Goal: Task Accomplishment & Management: Use online tool/utility

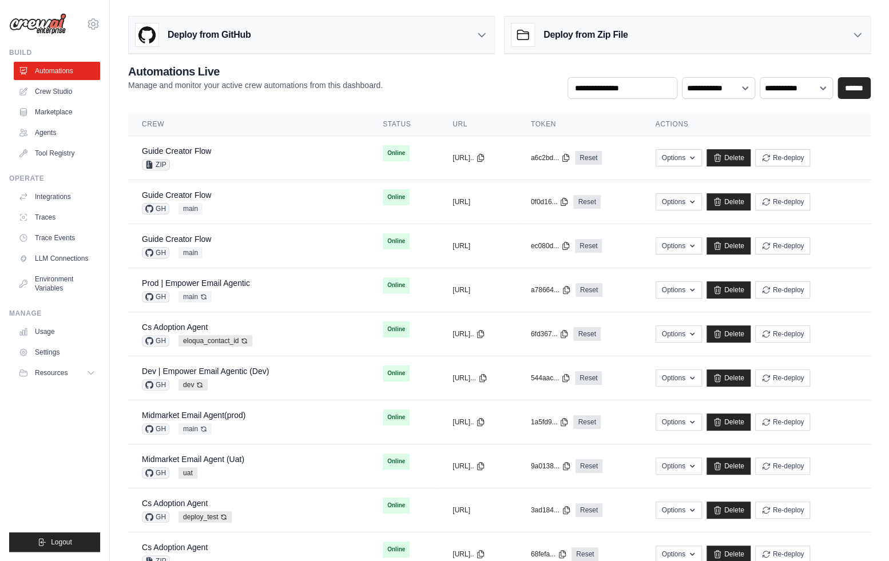
click at [95, 21] on icon at bounding box center [93, 24] width 14 height 14
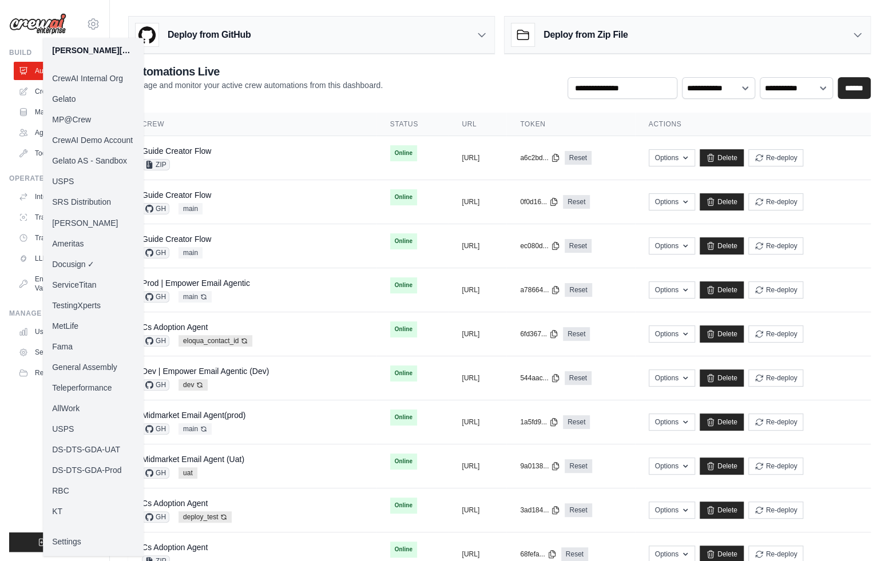
click at [81, 268] on link "Docusign ✓" at bounding box center [93, 263] width 101 height 21
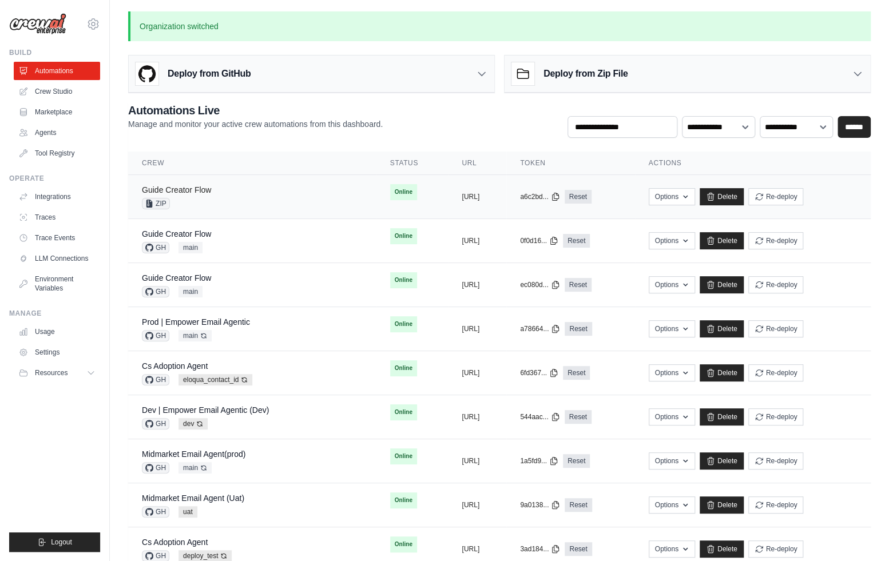
click at [180, 192] on link "Guide Creator Flow" at bounding box center [176, 189] width 69 height 9
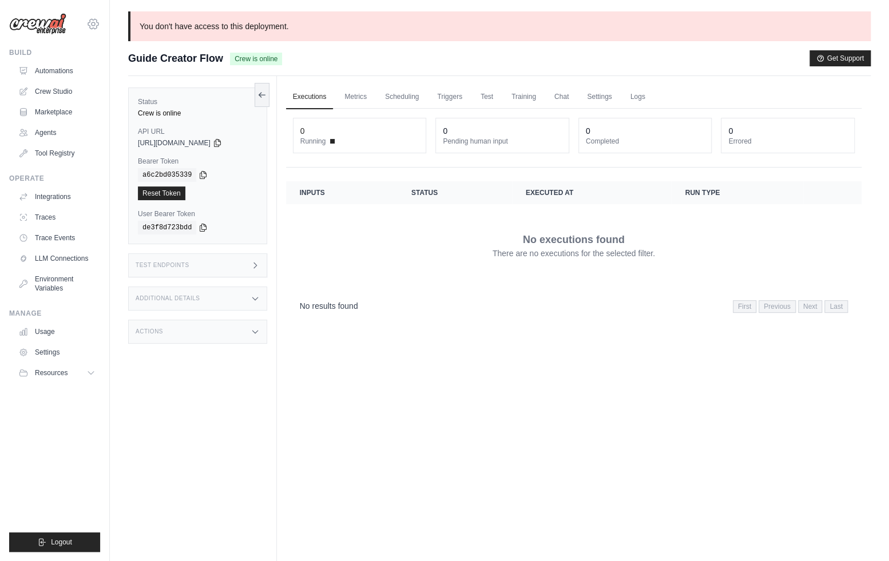
click at [96, 26] on icon at bounding box center [93, 24] width 14 height 14
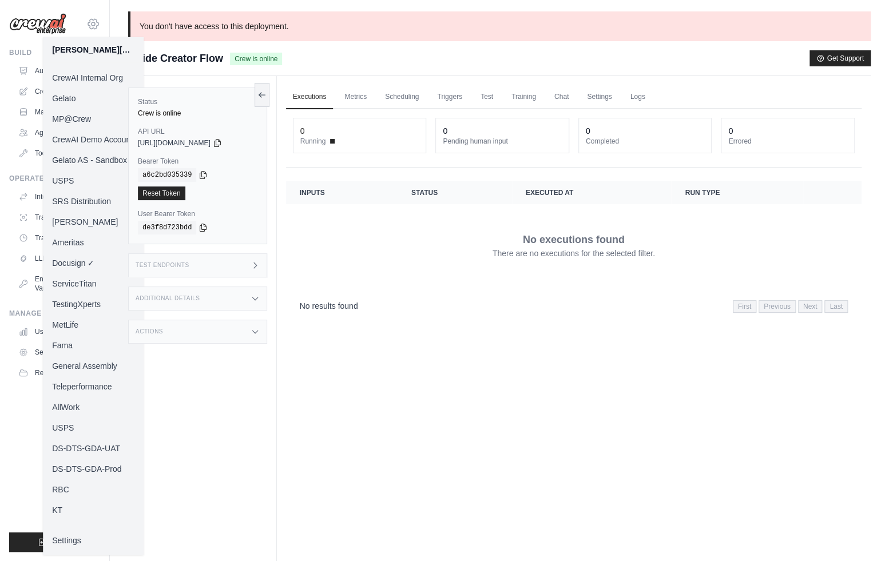
click at [96, 26] on icon at bounding box center [93, 24] width 14 height 14
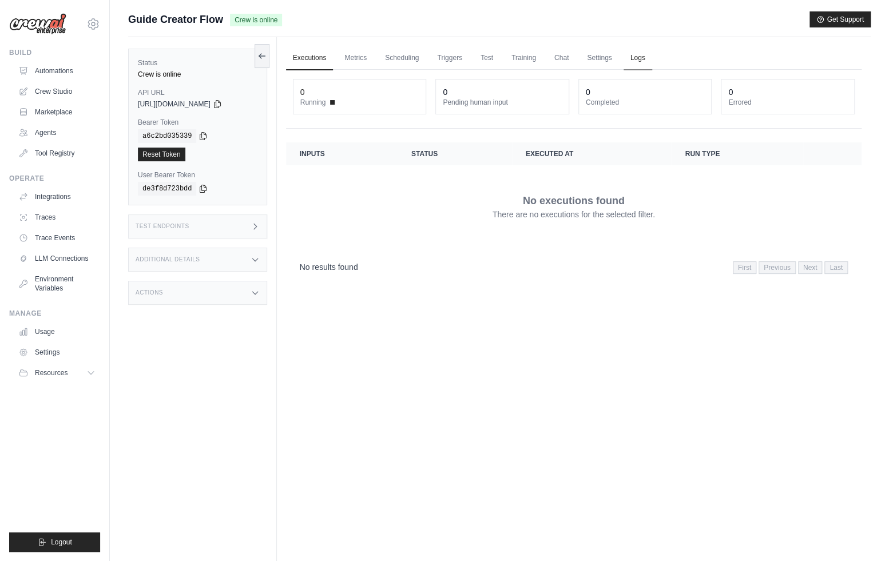
click at [643, 59] on link "Logs" at bounding box center [638, 58] width 29 height 24
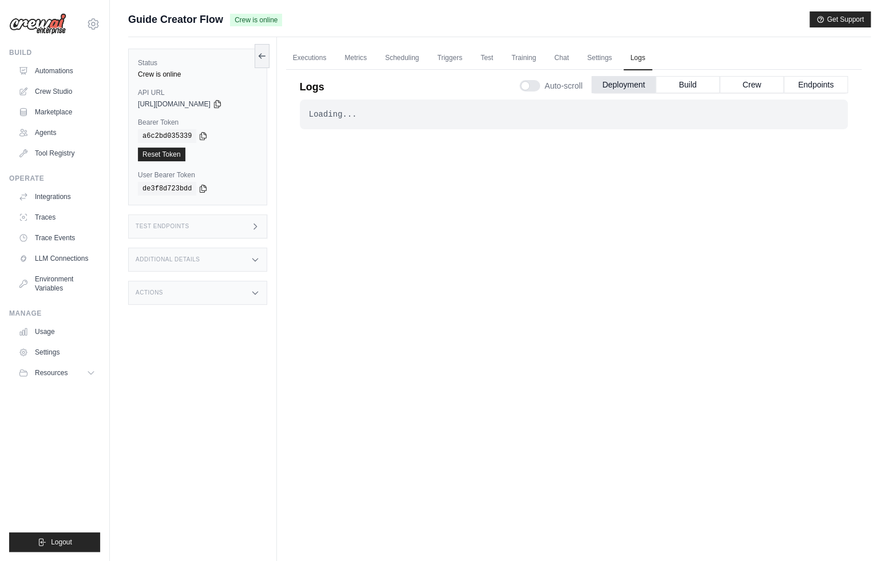
click at [750, 81] on button "Crew" at bounding box center [752, 84] width 64 height 17
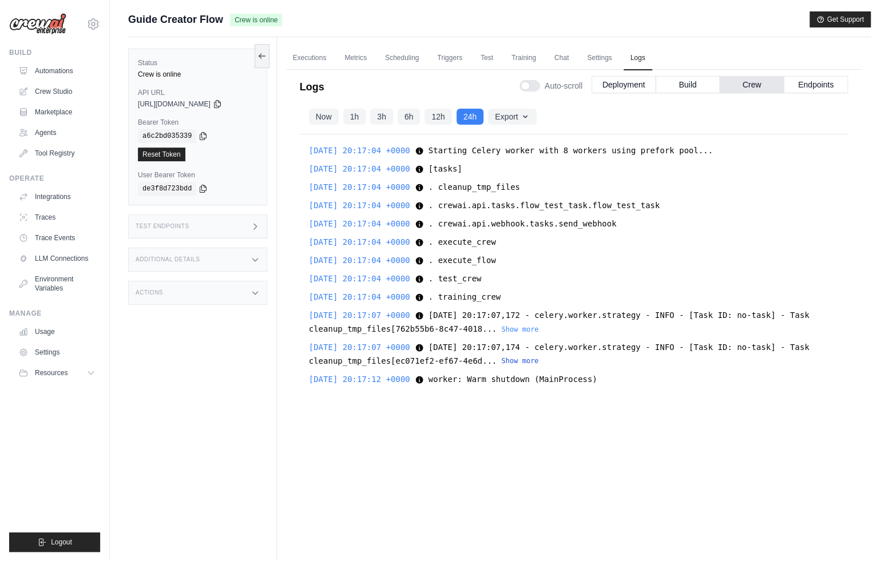
click at [538, 363] on button "Show more" at bounding box center [519, 360] width 37 height 9
click at [547, 336] on div "2025-08-29 20:17:04 +0000 Starting Celery worker with 8 workers using prefork p…" at bounding box center [574, 330] width 548 height 392
click at [538, 332] on button "Show more" at bounding box center [519, 328] width 37 height 9
click at [312, 54] on link "Executions" at bounding box center [309, 58] width 47 height 24
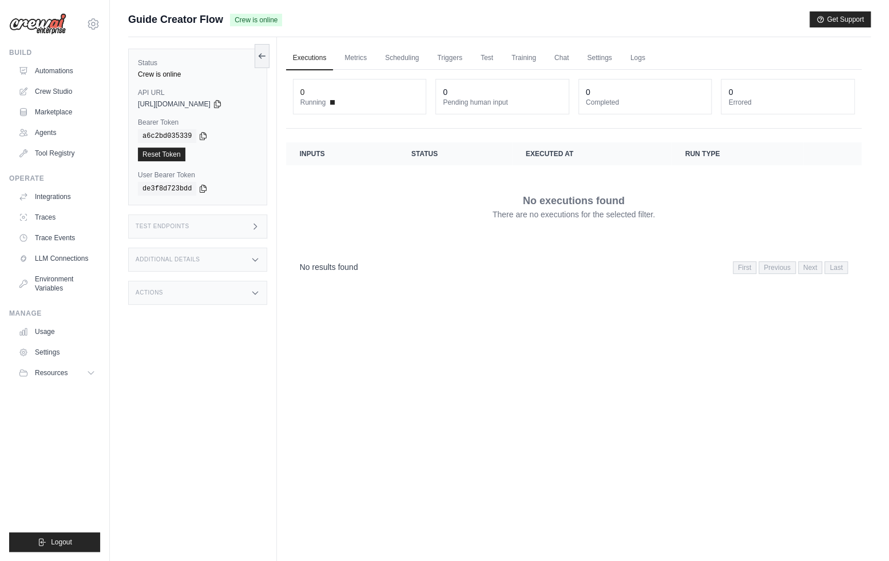
click at [201, 228] on div "Test Endpoints" at bounding box center [197, 227] width 139 height 24
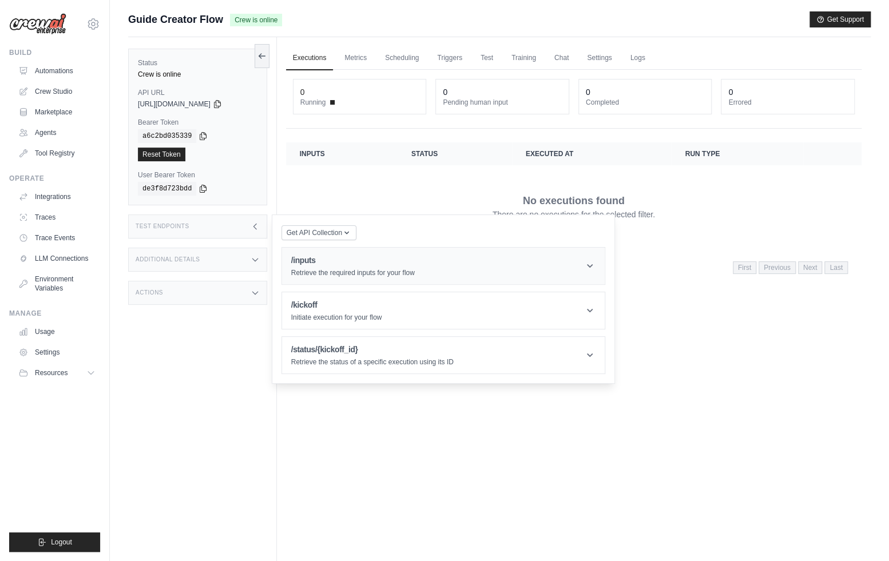
click at [354, 274] on p "Retrieve the required inputs for your flow" at bounding box center [353, 272] width 124 height 9
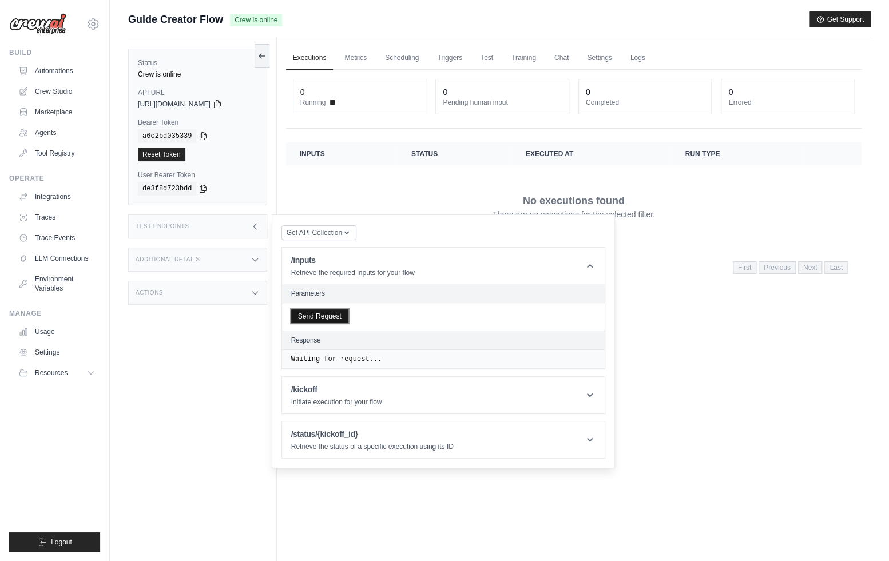
click at [332, 322] on button "Send Request" at bounding box center [319, 317] width 57 height 14
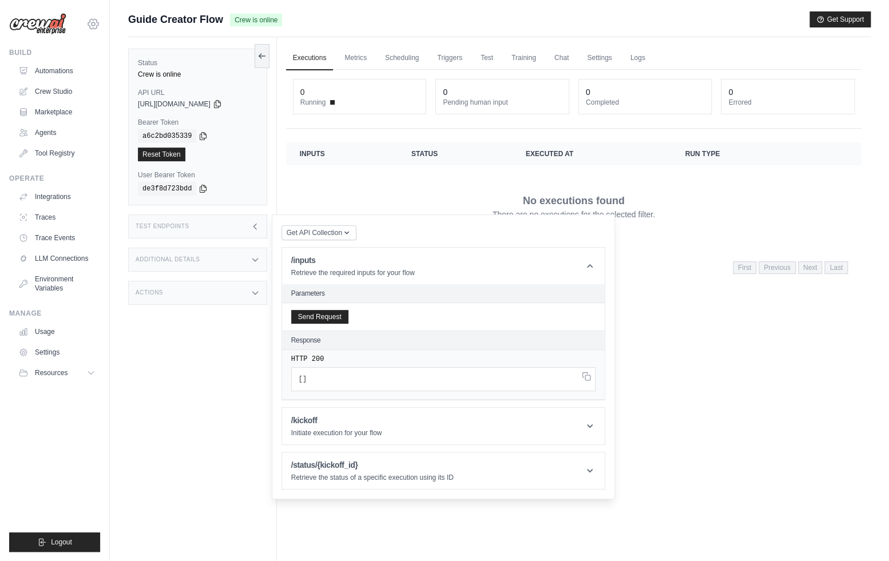
click at [93, 20] on icon at bounding box center [93, 24] width 10 height 10
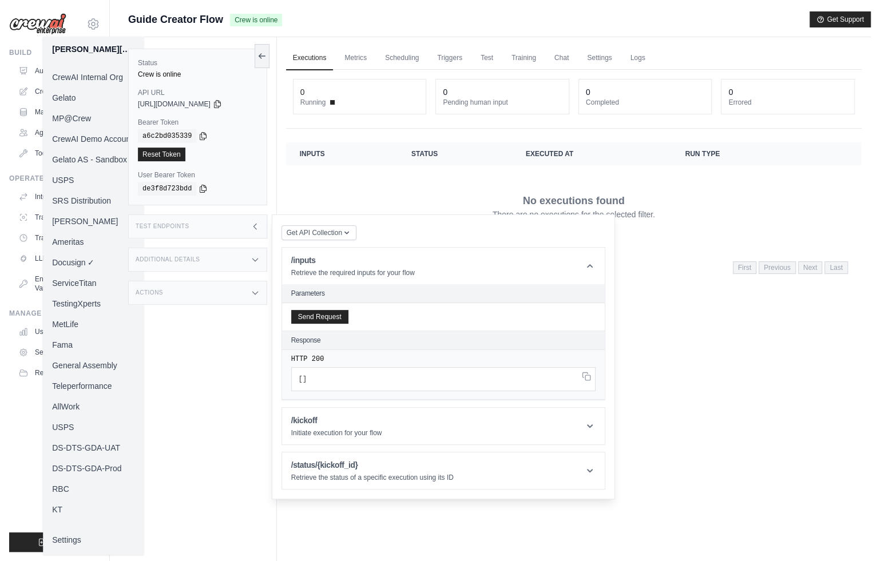
click at [81, 115] on link "MP@Crew" at bounding box center [93, 118] width 101 height 21
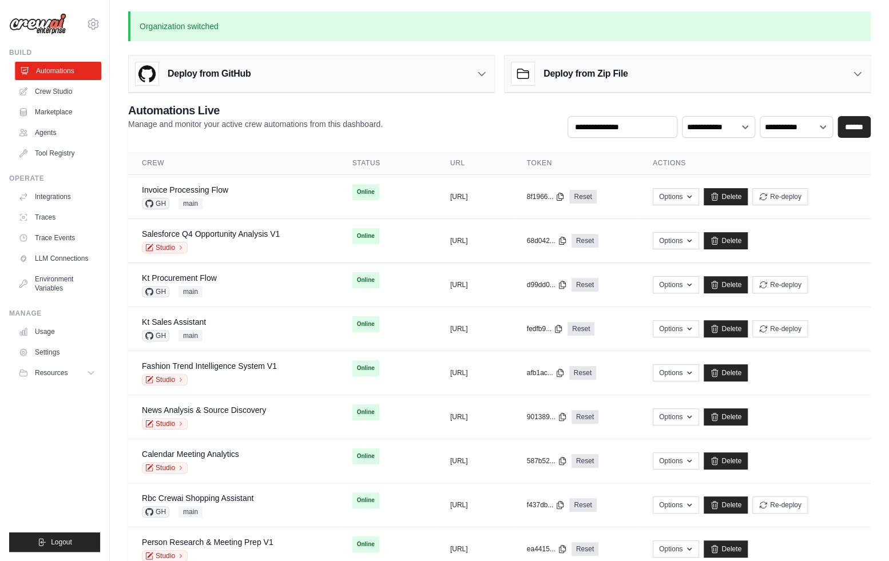
click at [42, 68] on link "Automations" at bounding box center [58, 71] width 86 height 18
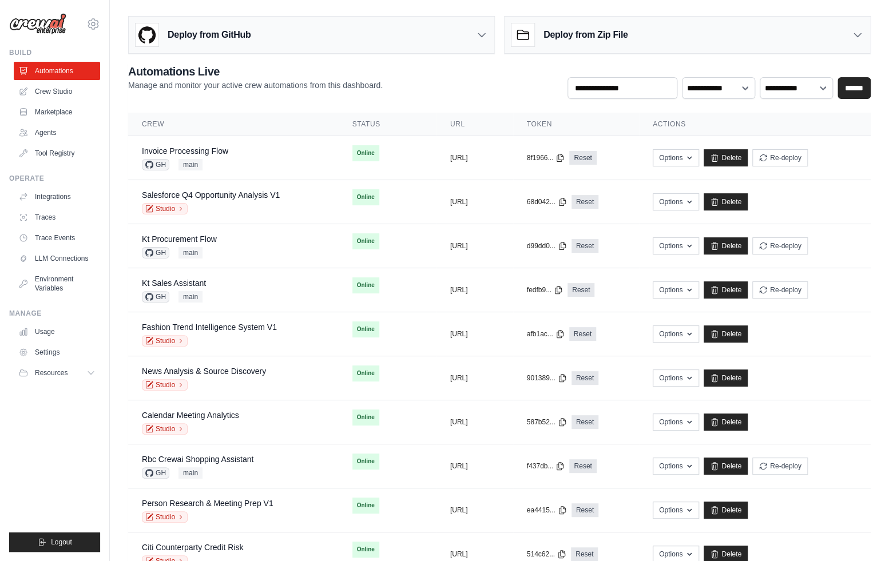
scroll to position [526, 0]
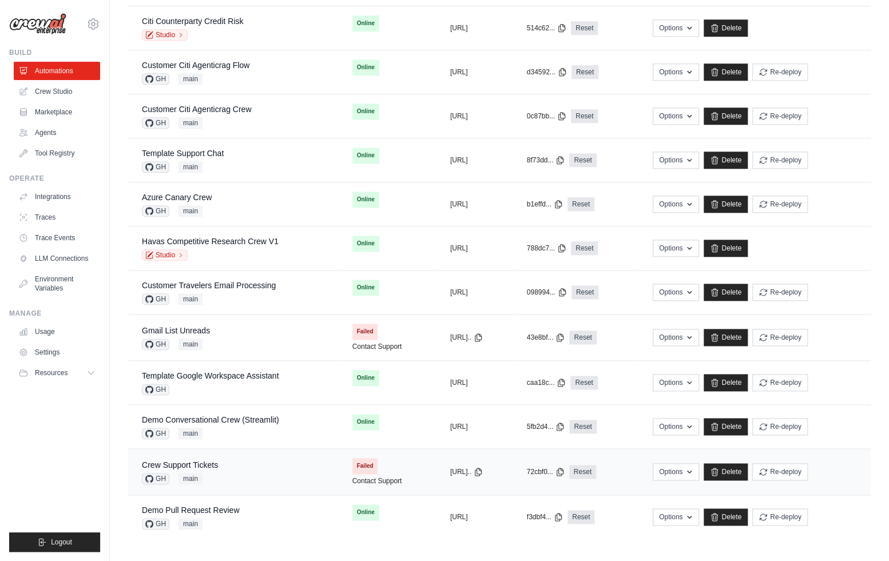
click at [249, 474] on div "Crew Support Tickets GH main" at bounding box center [233, 471] width 183 height 25
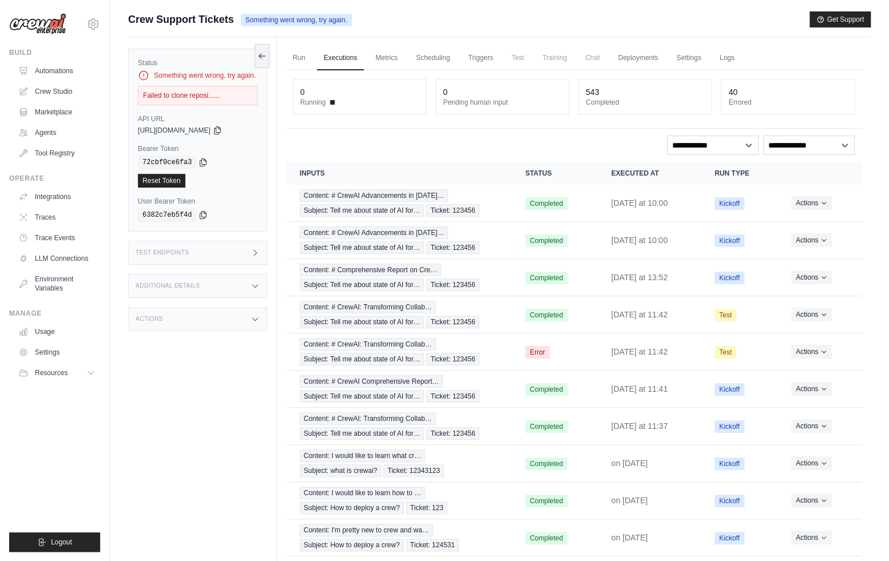
click at [200, 321] on div "Actions" at bounding box center [197, 319] width 139 height 24
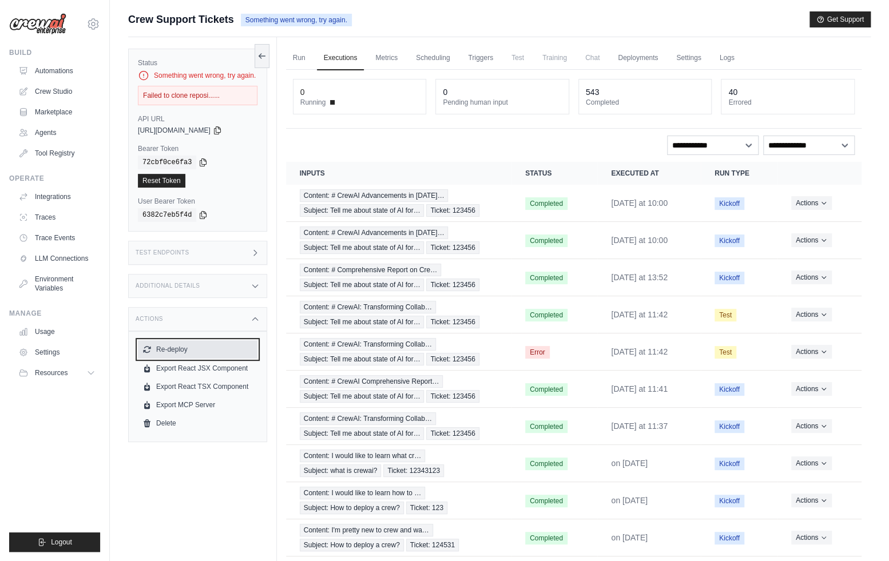
click at [181, 351] on button "Re-deploy" at bounding box center [198, 349] width 120 height 18
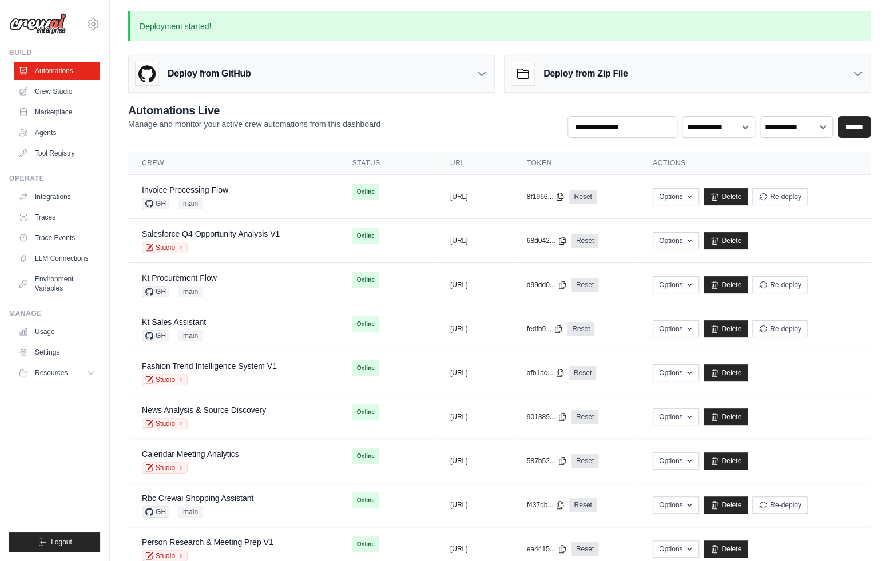
scroll to position [565, 0]
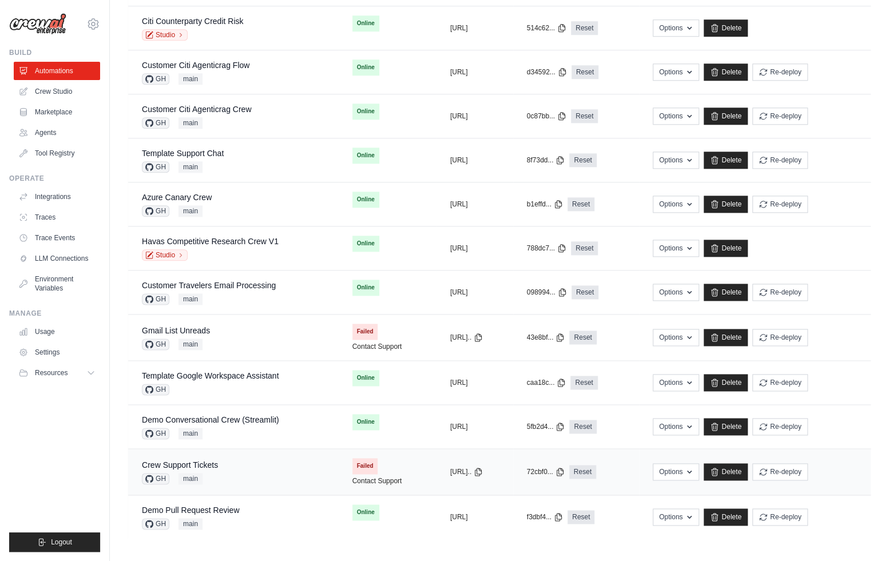
click at [241, 459] on div "Crew Support Tickets GH main" at bounding box center [233, 471] width 183 height 25
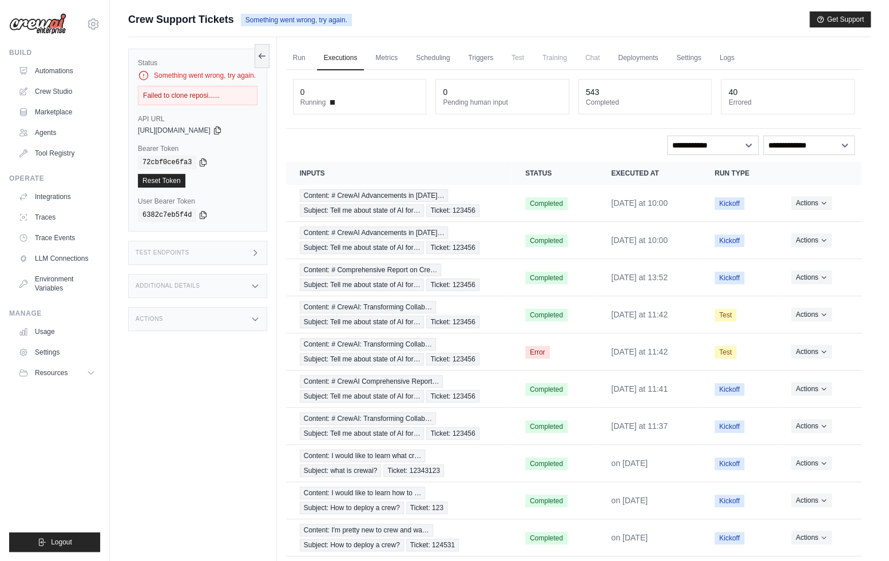
click at [625, 56] on link "Deployments" at bounding box center [638, 58] width 54 height 24
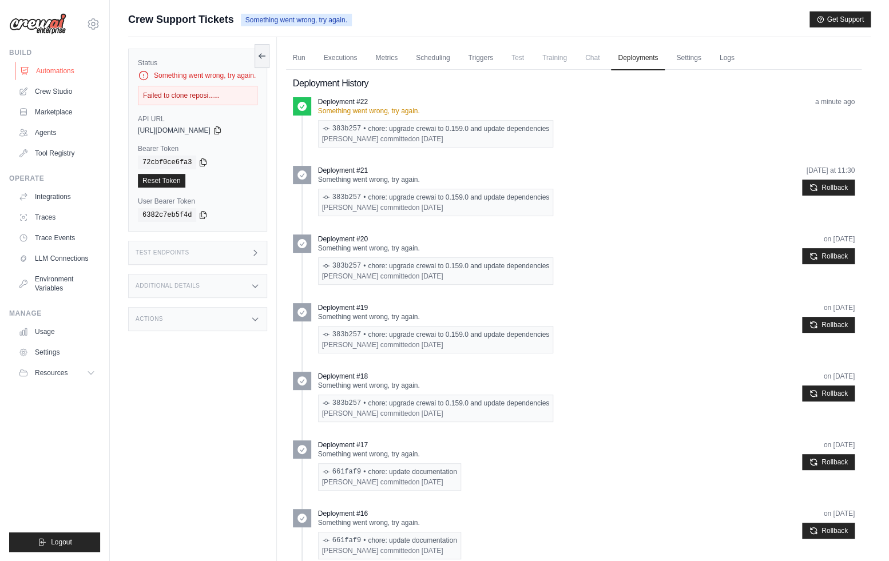
click at [60, 73] on link "Automations" at bounding box center [58, 71] width 86 height 18
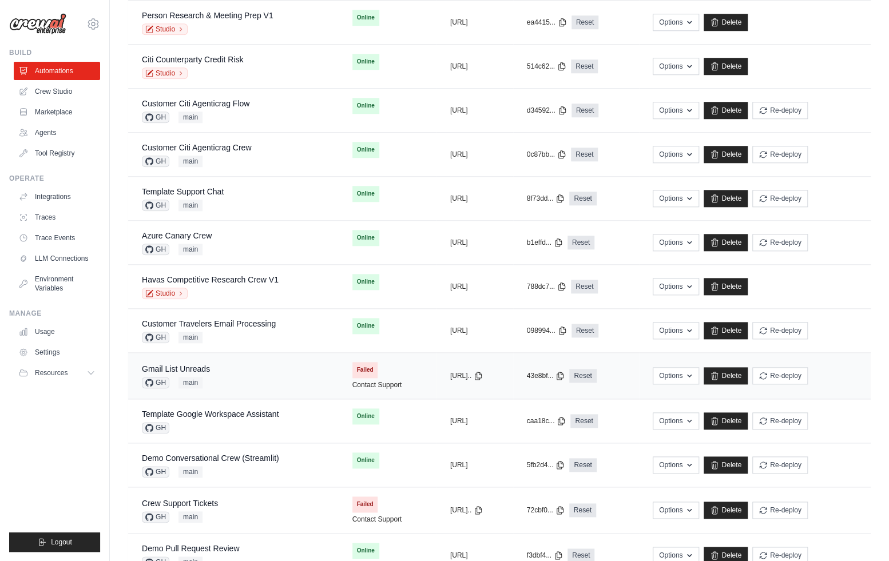
scroll to position [526, 0]
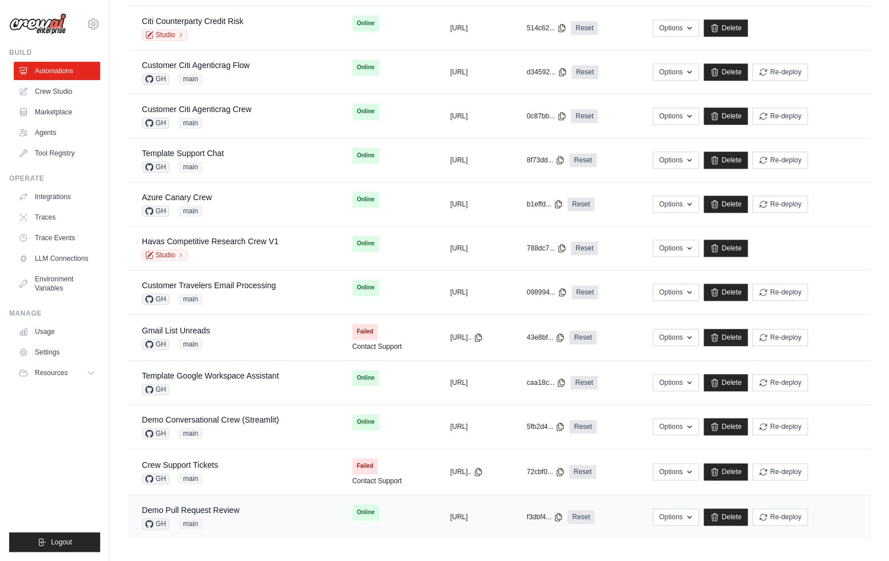
click at [264, 516] on div "Demo Pull Request Review GH main" at bounding box center [233, 517] width 183 height 25
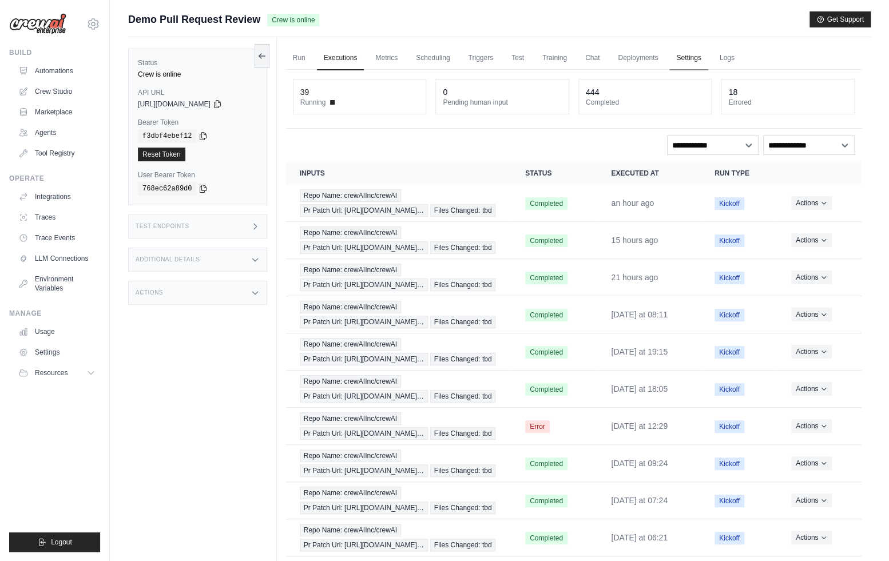
click at [674, 60] on link "Settings" at bounding box center [688, 58] width 38 height 24
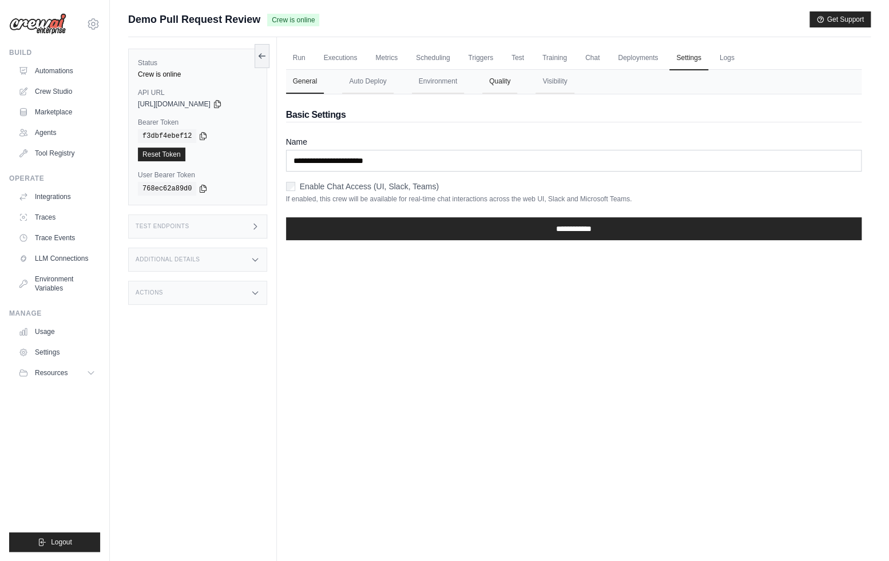
click at [514, 76] on button "Quality" at bounding box center [499, 82] width 35 height 24
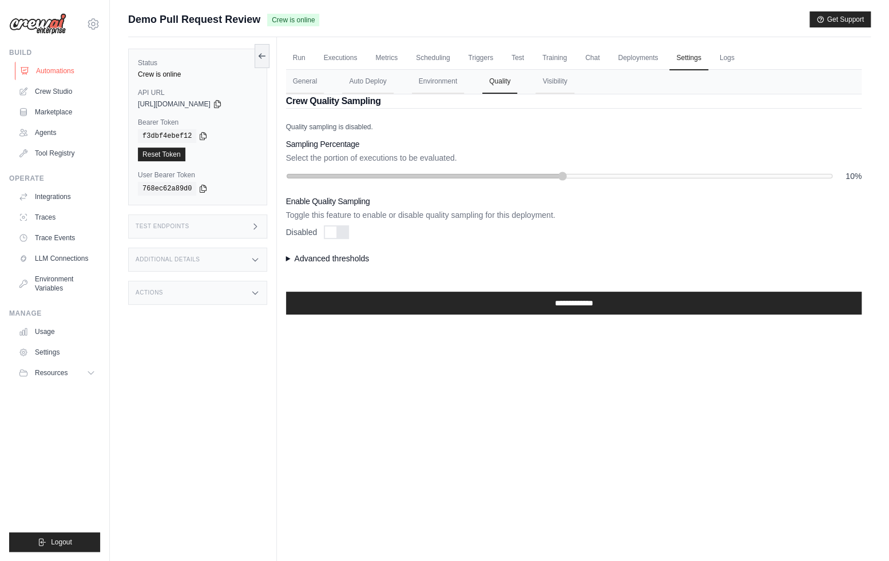
click at [50, 65] on link "Automations" at bounding box center [58, 71] width 86 height 18
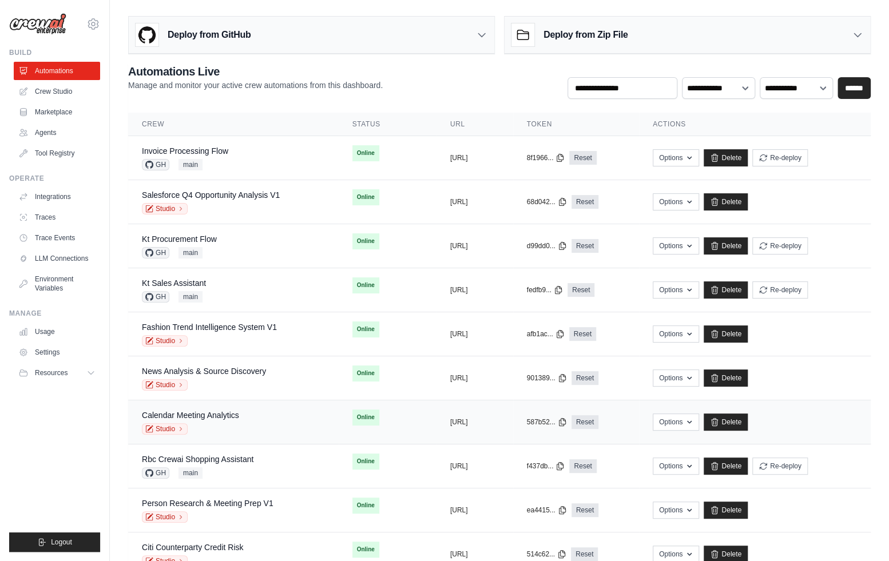
scroll to position [526, 0]
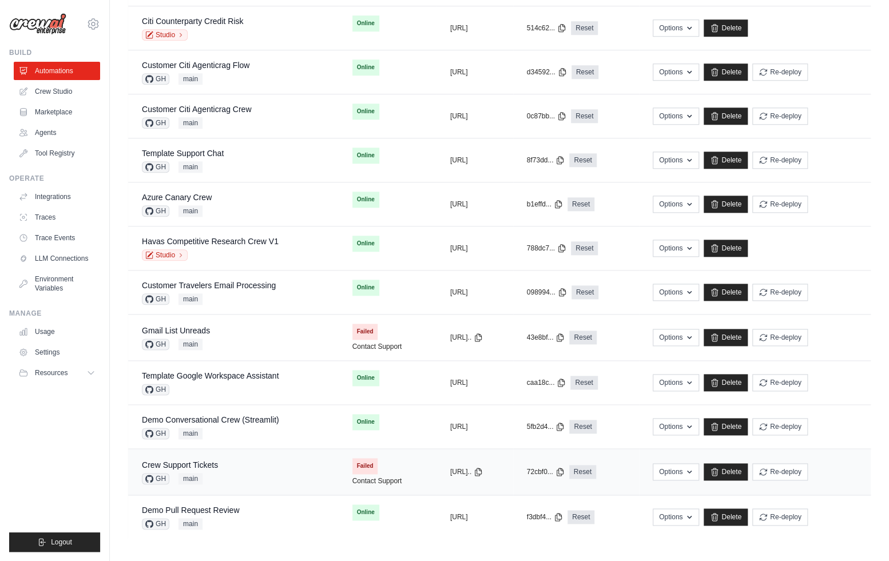
click at [262, 461] on div "Crew Support Tickets GH main" at bounding box center [233, 471] width 183 height 25
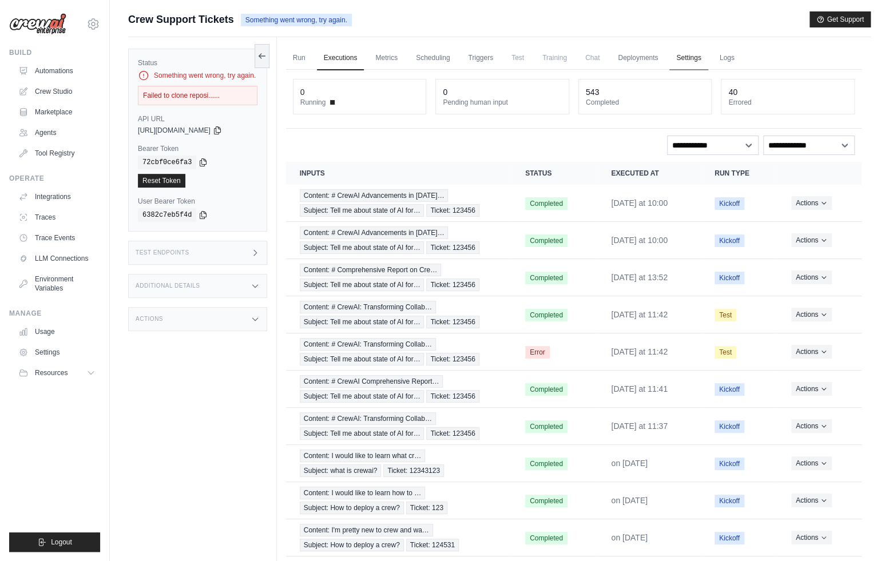
click at [684, 56] on link "Settings" at bounding box center [688, 58] width 38 height 24
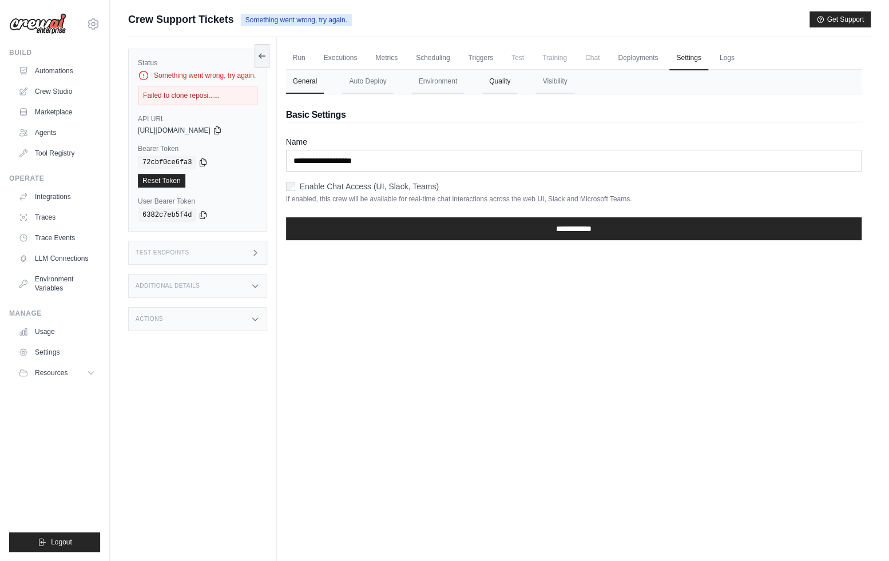
click at [489, 77] on button "Quality" at bounding box center [499, 82] width 35 height 24
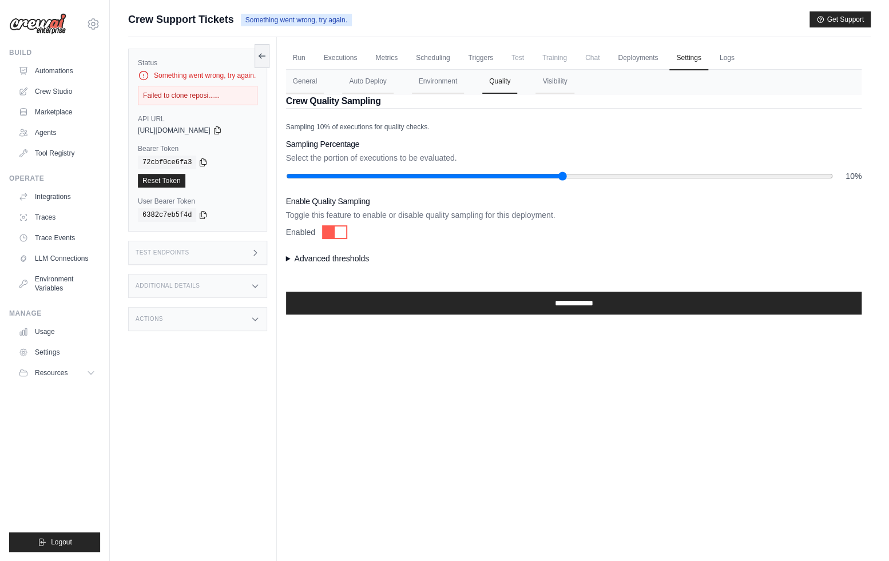
click at [336, 227] on div at bounding box center [340, 232] width 11 height 11
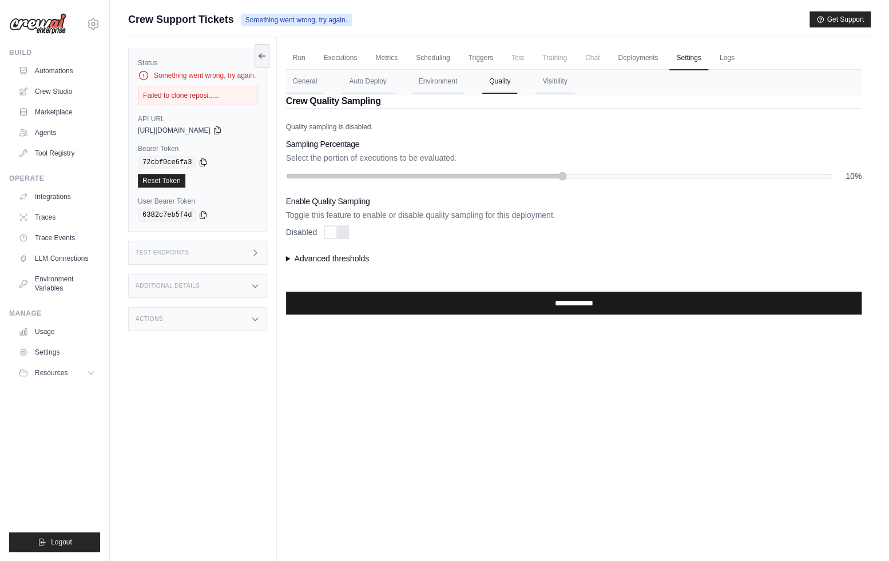
click at [569, 299] on input "**********" at bounding box center [574, 303] width 576 height 23
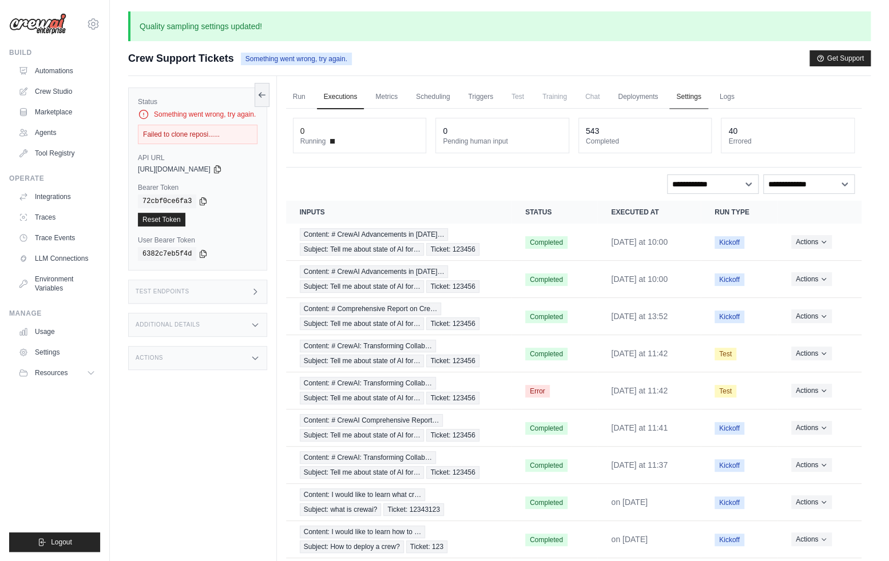
click at [708, 97] on link "Settings" at bounding box center [688, 97] width 38 height 24
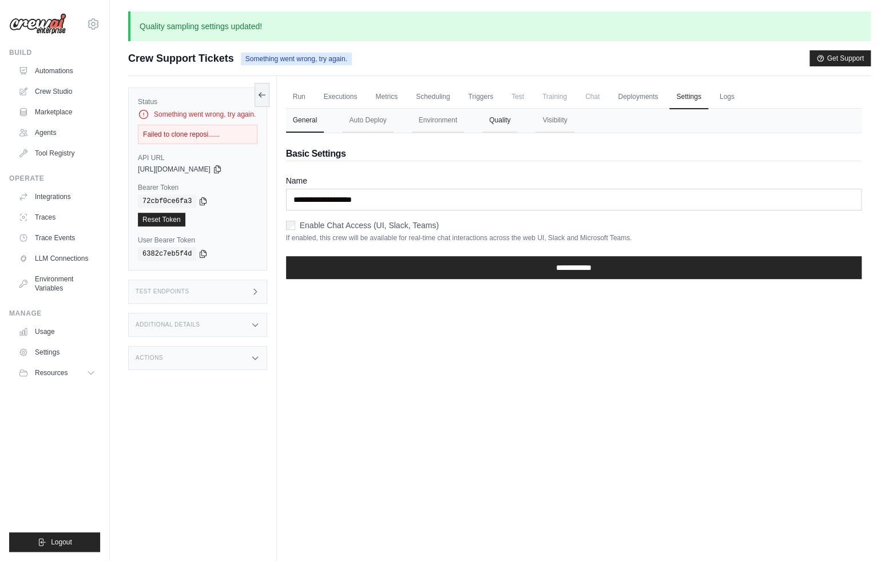
click at [492, 127] on button "Quality" at bounding box center [499, 121] width 35 height 24
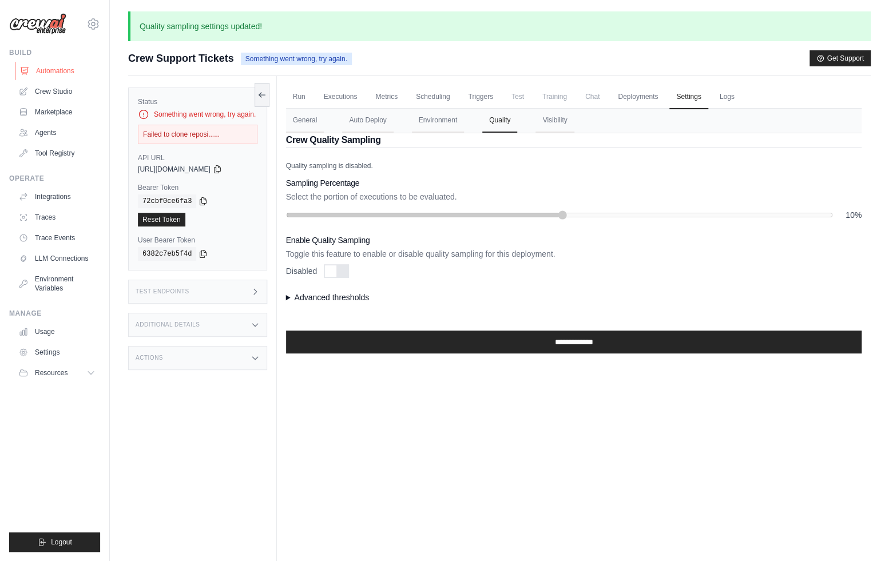
click at [65, 70] on link "Automations" at bounding box center [58, 71] width 86 height 18
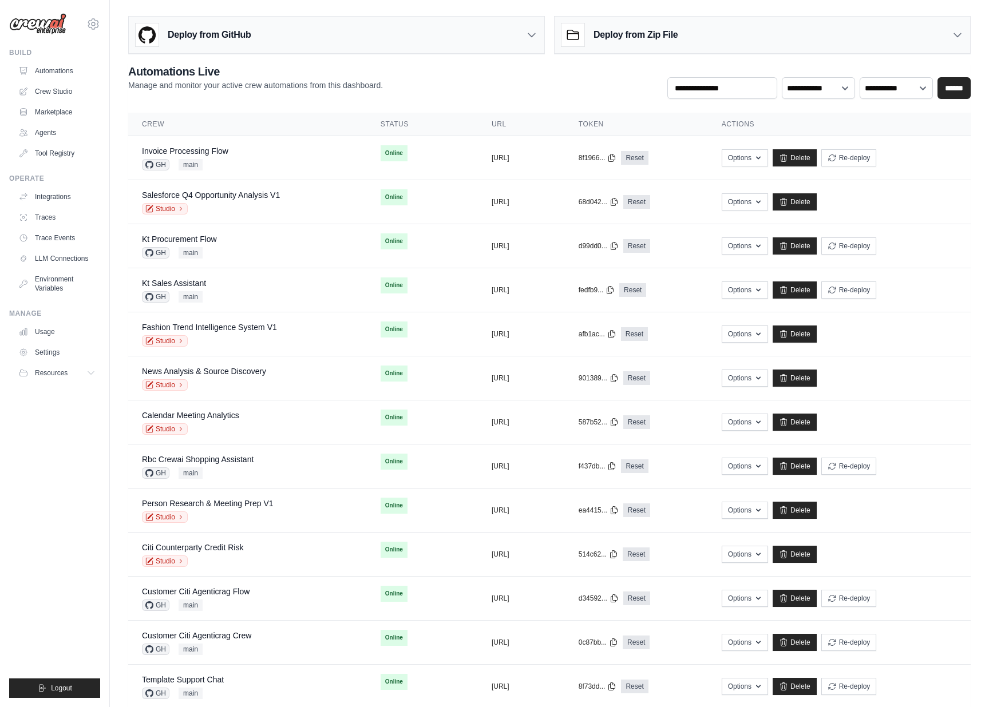
click at [39, 512] on ul "Build Automations Crew Studio Marketplace Agents" at bounding box center [54, 373] width 91 height 650
click at [257, 35] on div "Deploy from GitHub" at bounding box center [336, 35] width 415 height 37
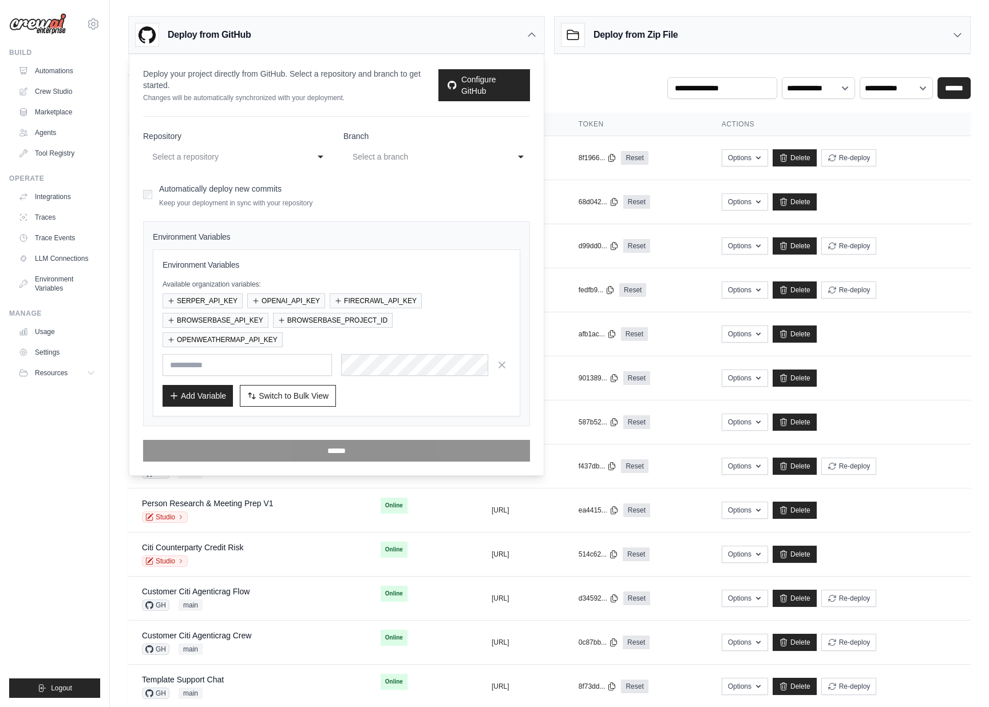
click at [212, 167] on form "**********" at bounding box center [336, 295] width 387 height 331
click at [210, 160] on div "Select a repository" at bounding box center [224, 157] width 145 height 14
type input "*****"
select select "**********"
select select "****"
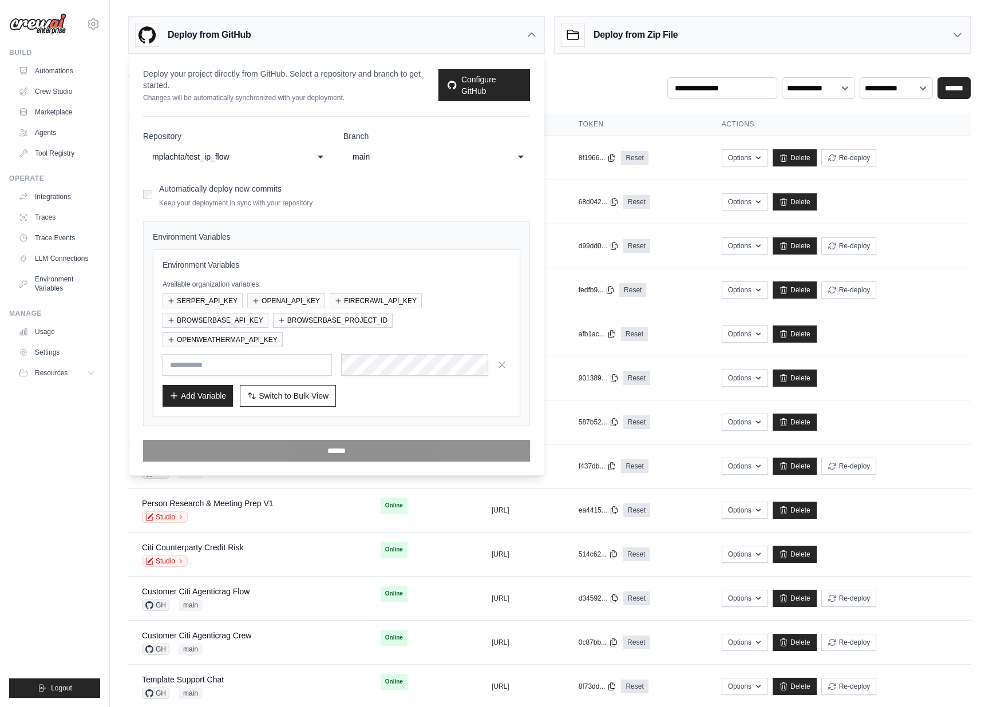
click at [441, 203] on div "Automatically deploy new commits Keep your deployment in sync with your reposit…" at bounding box center [336, 194] width 387 height 27
click at [259, 362] on input "text" at bounding box center [247, 365] width 169 height 22
type input "*****"
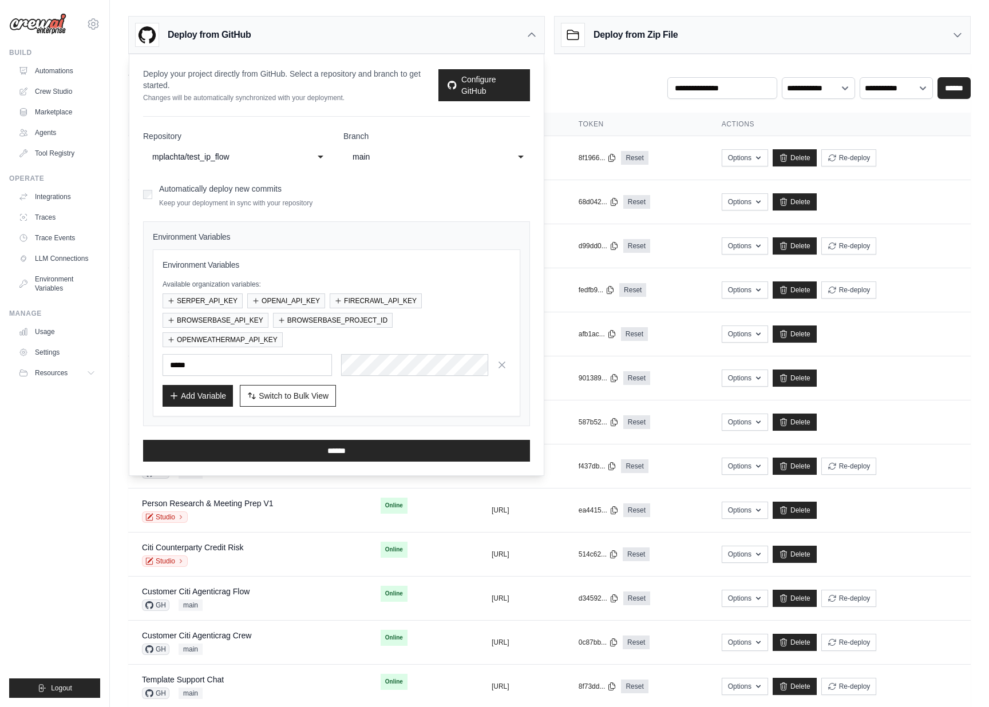
click at [476, 403] on div "Add Variable Switch to Bulk View Switch to Table View" at bounding box center [337, 396] width 348 height 22
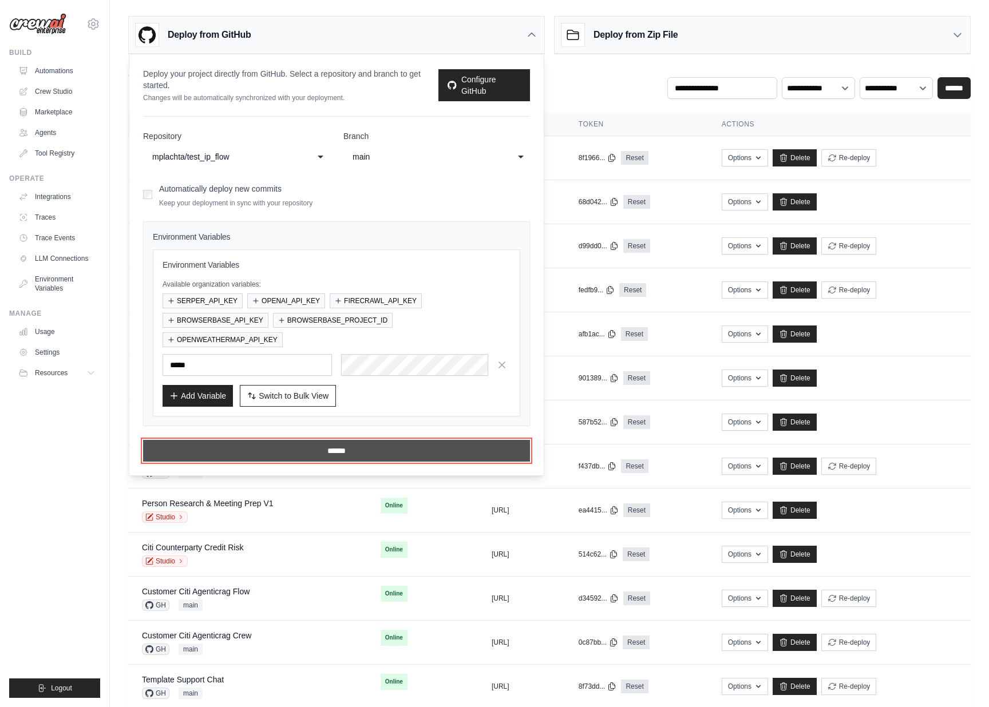
click at [355, 447] on input "******" at bounding box center [336, 451] width 387 height 22
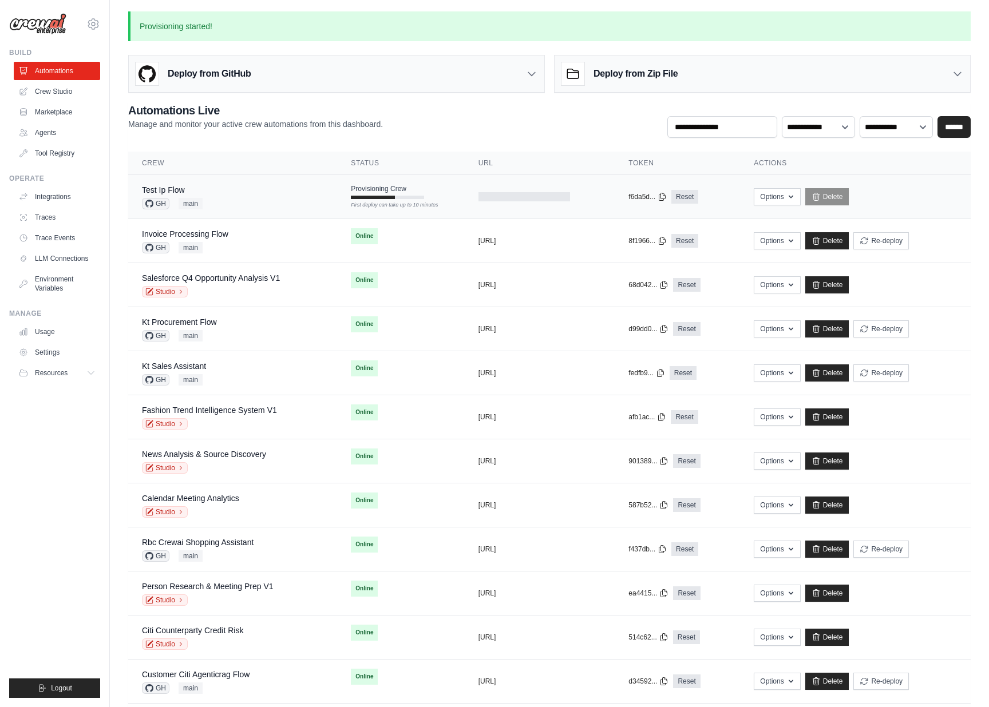
click at [251, 194] on div "Test Ip Flow GH main" at bounding box center [232, 196] width 181 height 25
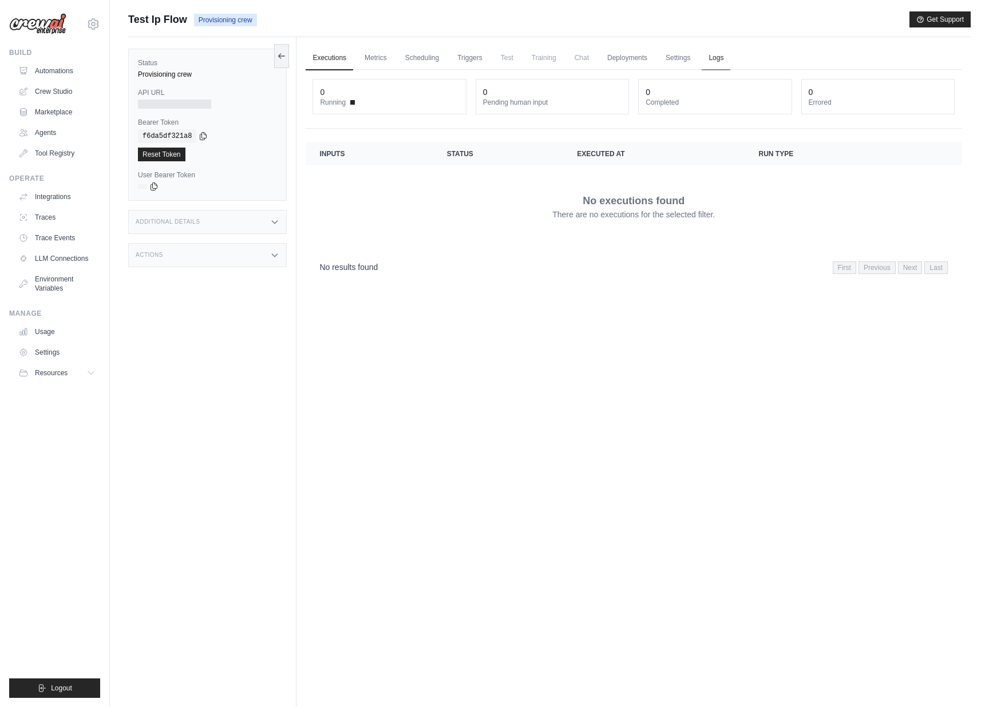
click at [708, 58] on link "Logs" at bounding box center [716, 58] width 29 height 24
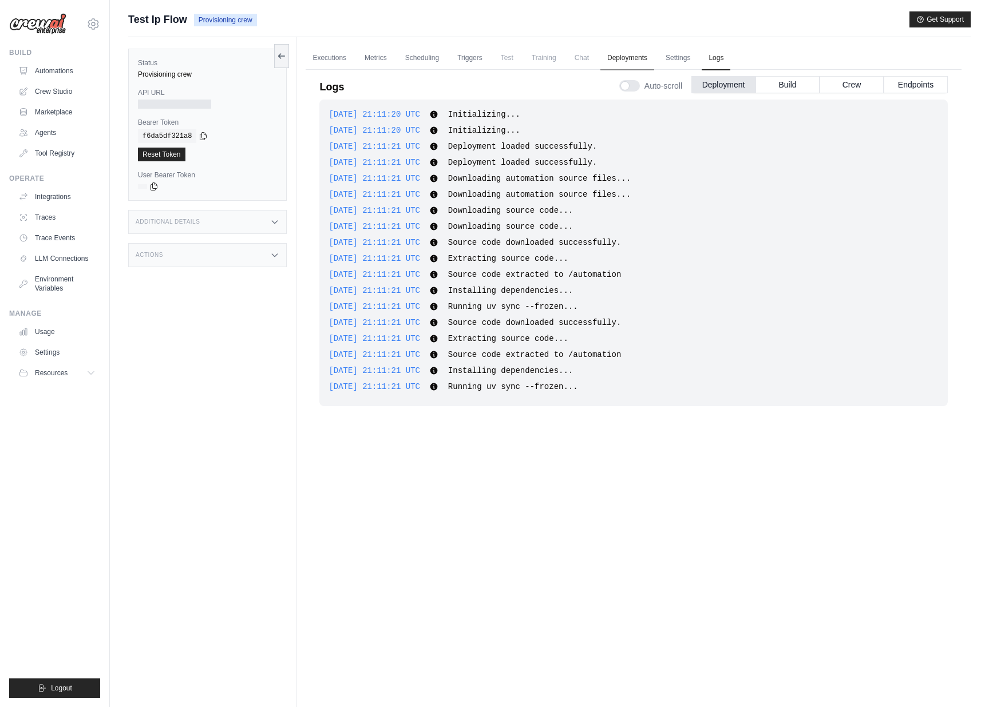
click at [627, 60] on link "Deployments" at bounding box center [627, 58] width 54 height 24
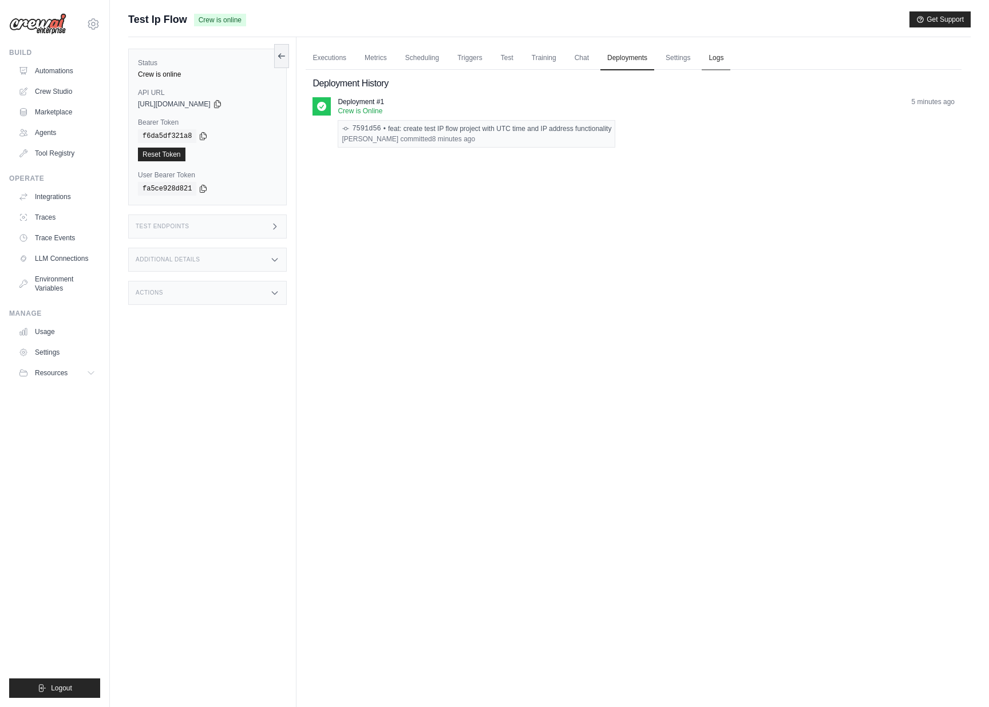
click at [710, 54] on link "Logs" at bounding box center [716, 58] width 29 height 24
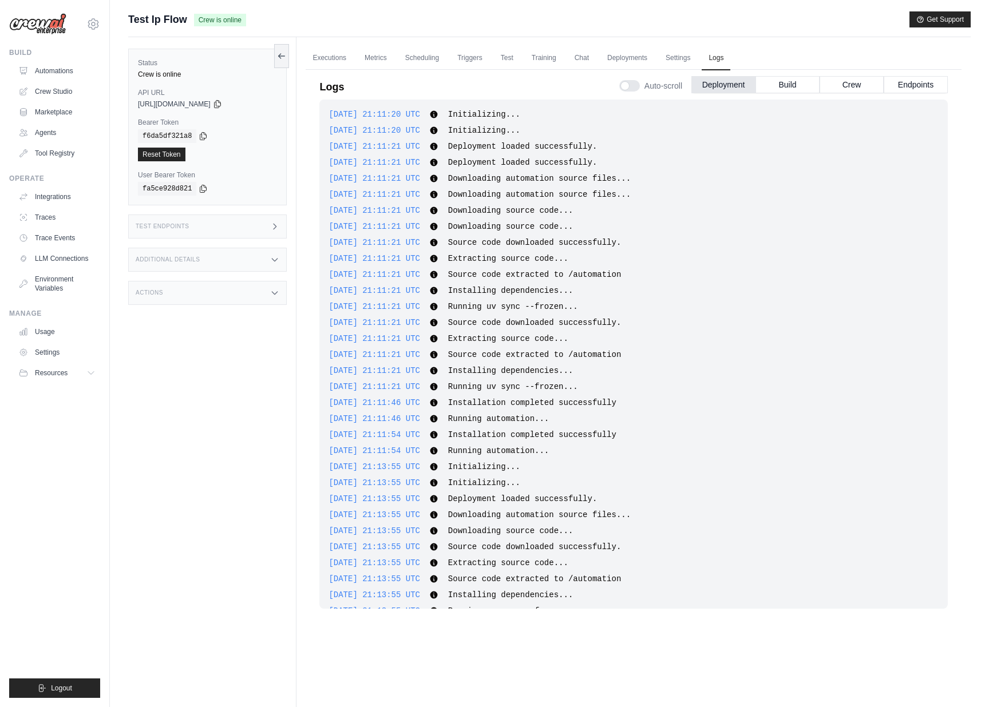
scroll to position [214, 0]
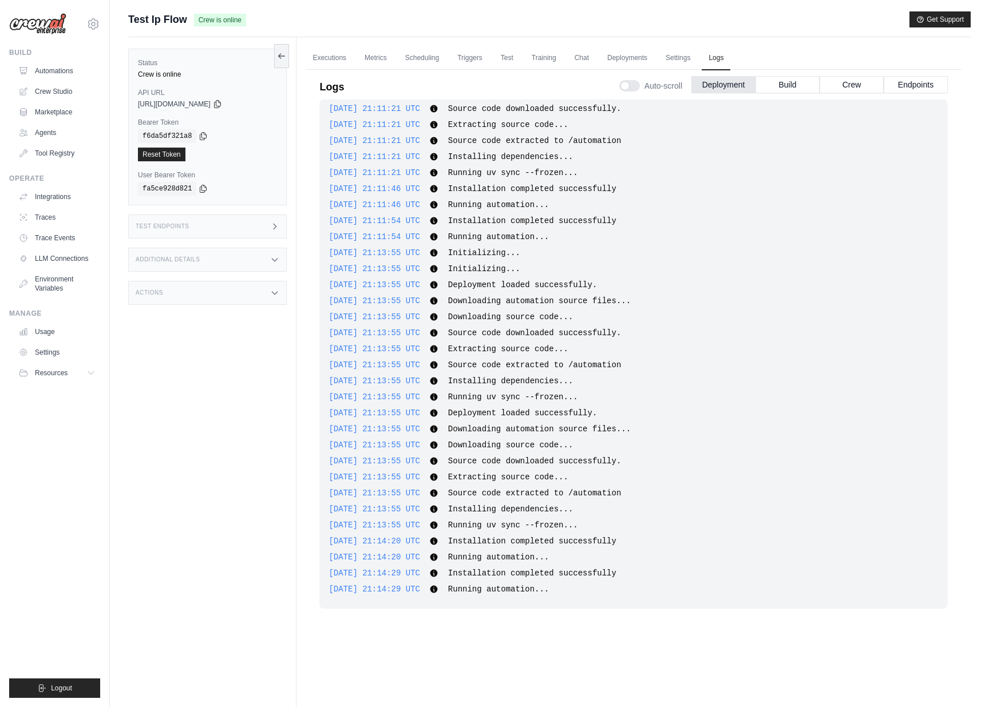
click at [294, 341] on div "Status Crew is online API URL copied https://test-ip-flow-a25a9b32-40e9-412e-ac…" at bounding box center [212, 390] width 168 height 707
click at [327, 68] on div "Logs Auto-scroll Deployment Build Crew Endpoints" at bounding box center [633, 84] width 628 height 32
click at [329, 61] on link "Executions" at bounding box center [329, 58] width 47 height 24
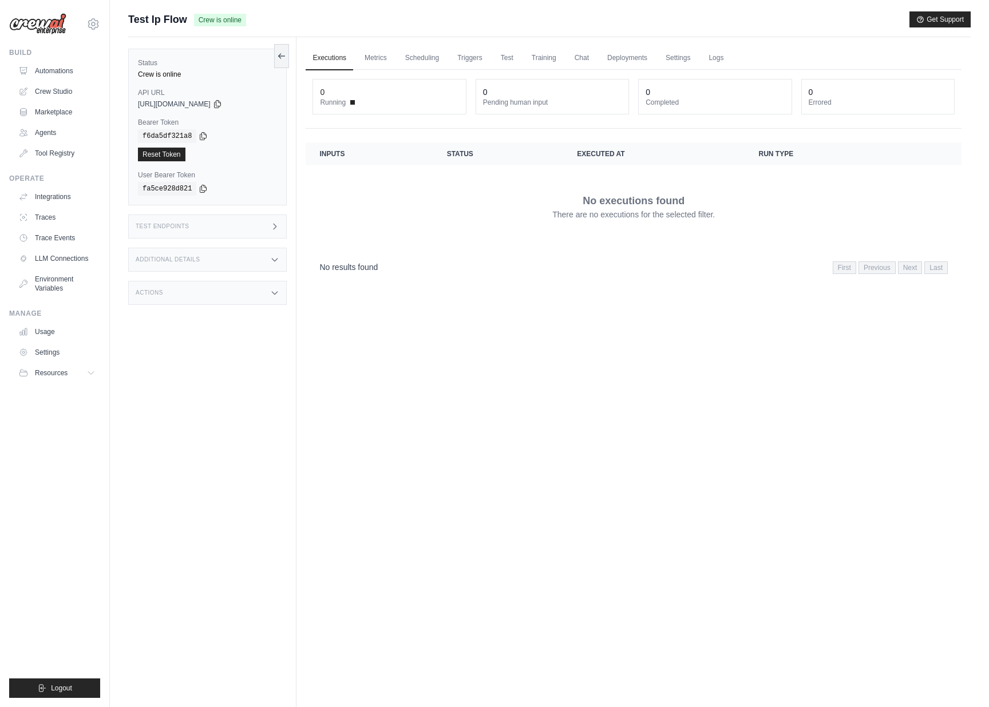
click at [237, 229] on div "Test Endpoints" at bounding box center [207, 227] width 159 height 24
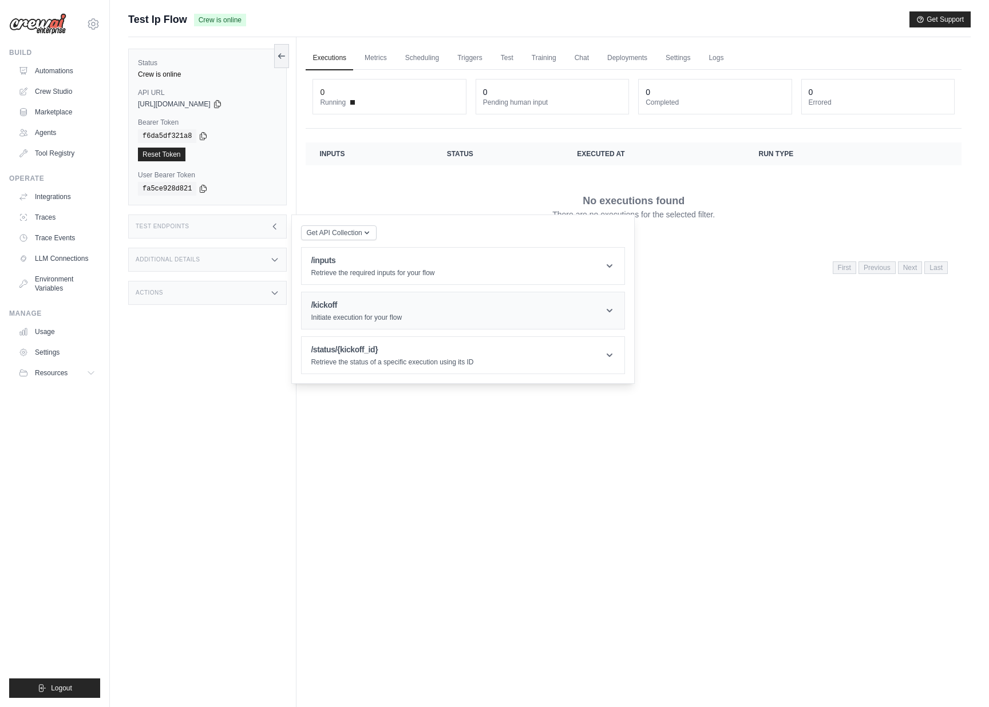
click at [362, 299] on h1 "/kickoff" at bounding box center [356, 304] width 91 height 11
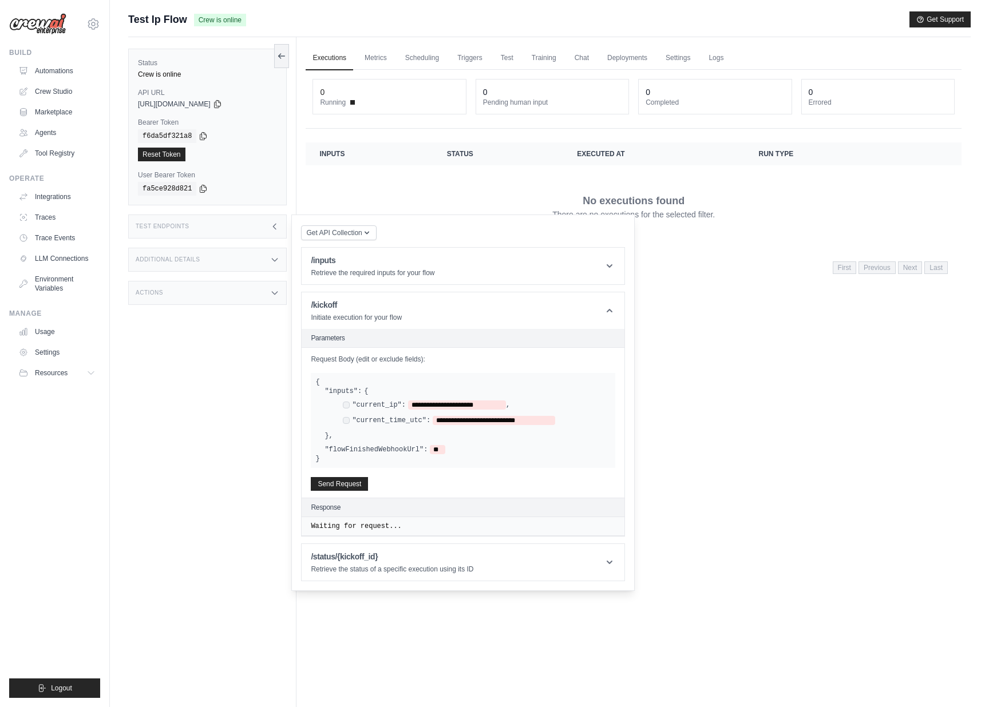
click at [352, 405] on label ""current_ip":" at bounding box center [379, 405] width 54 height 9
click at [347, 425] on div "**********" at bounding box center [467, 413] width 286 height 35
click at [352, 485] on button "Send Request" at bounding box center [339, 484] width 57 height 14
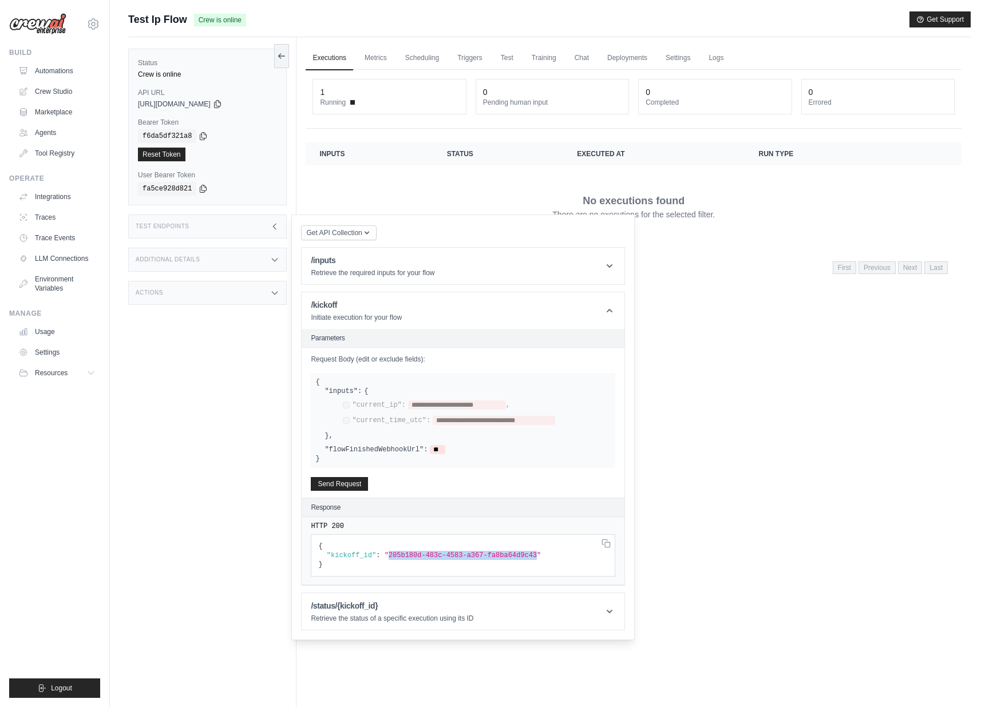
drag, startPoint x: 388, startPoint y: 555, endPoint x: 536, endPoint y: 554, distance: 148.2
click at [536, 554] on span ""205b180d-483c-4583-a367-fa8ba64d9c43"" at bounding box center [463, 556] width 157 height 8
copy span "205b180d-483c-4583-a367-fa8ba64d9c43"
click at [577, 593] on header "/status/{kickoff_id} Retrieve the status of a specific execution using its ID" at bounding box center [463, 611] width 323 height 37
click at [573, 614] on header "/status/{kickoff_id} Retrieve the status of a specific execution using its ID" at bounding box center [463, 611] width 323 height 37
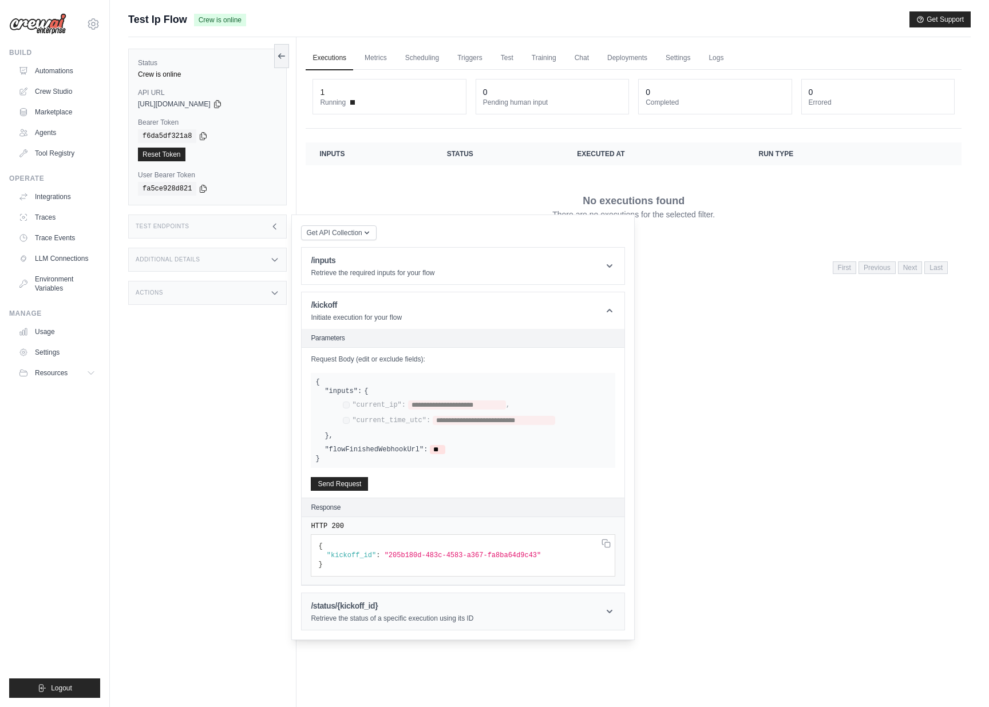
click at [465, 621] on header "/status/{kickoff_id} Retrieve the status of a specific execution using its ID" at bounding box center [463, 611] width 323 height 37
click at [405, 671] on input "Kickoff Id" at bounding box center [385, 674] width 149 height 15
paste input "**********"
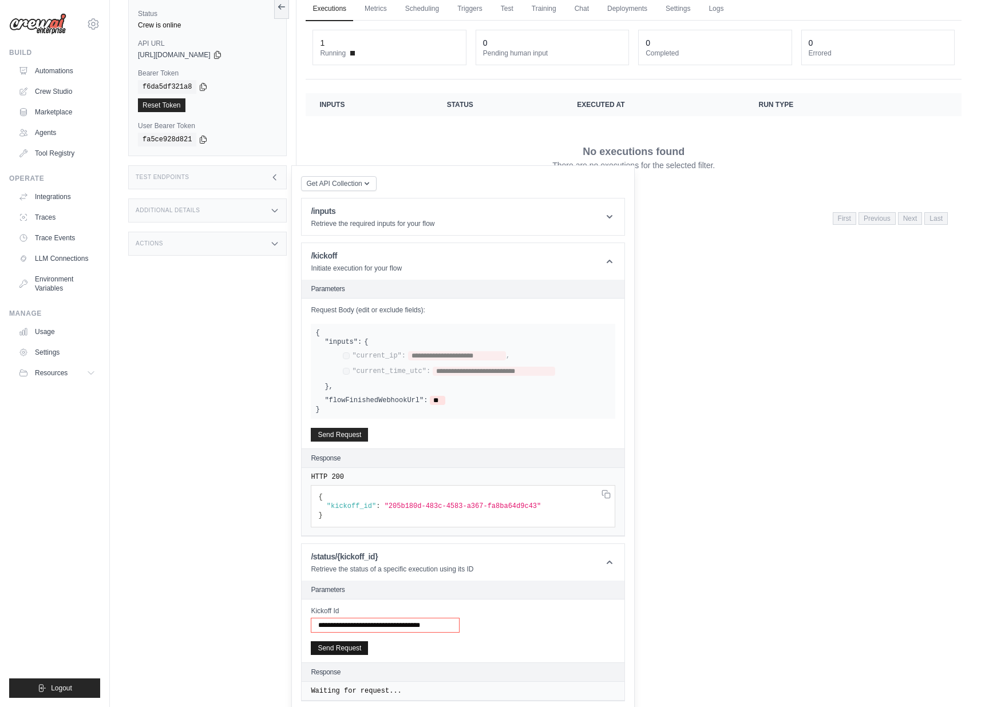
type input "**********"
click at [329, 651] on button "Send Request" at bounding box center [339, 648] width 57 height 14
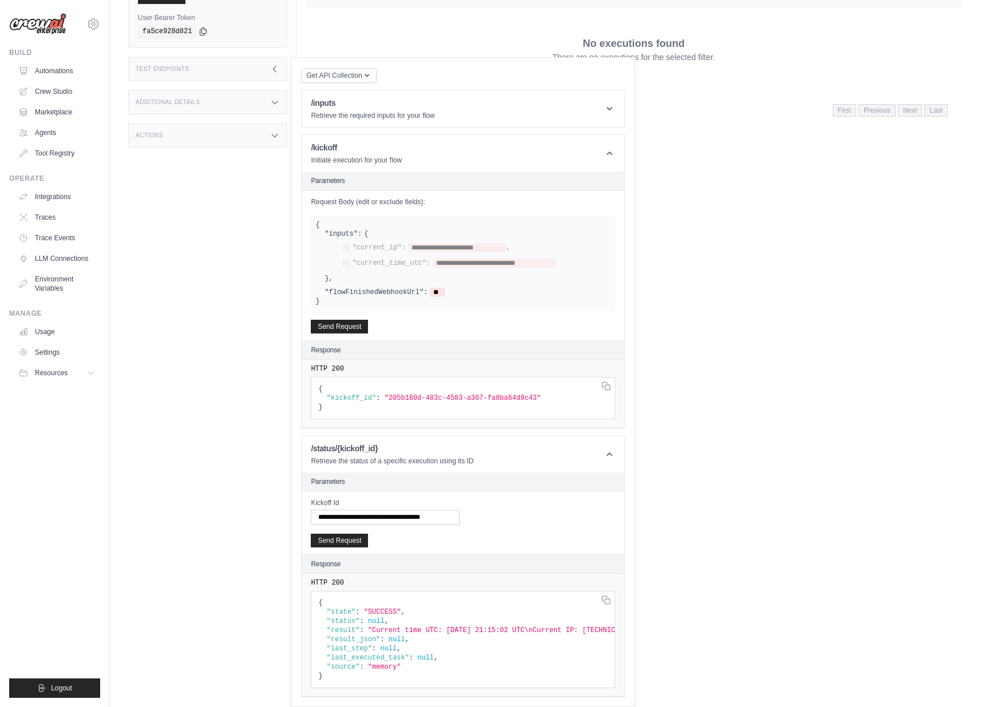
click at [742, 587] on main "Submit a support request Describe your issue or question * Please be specific a…" at bounding box center [549, 221] width 879 height 756
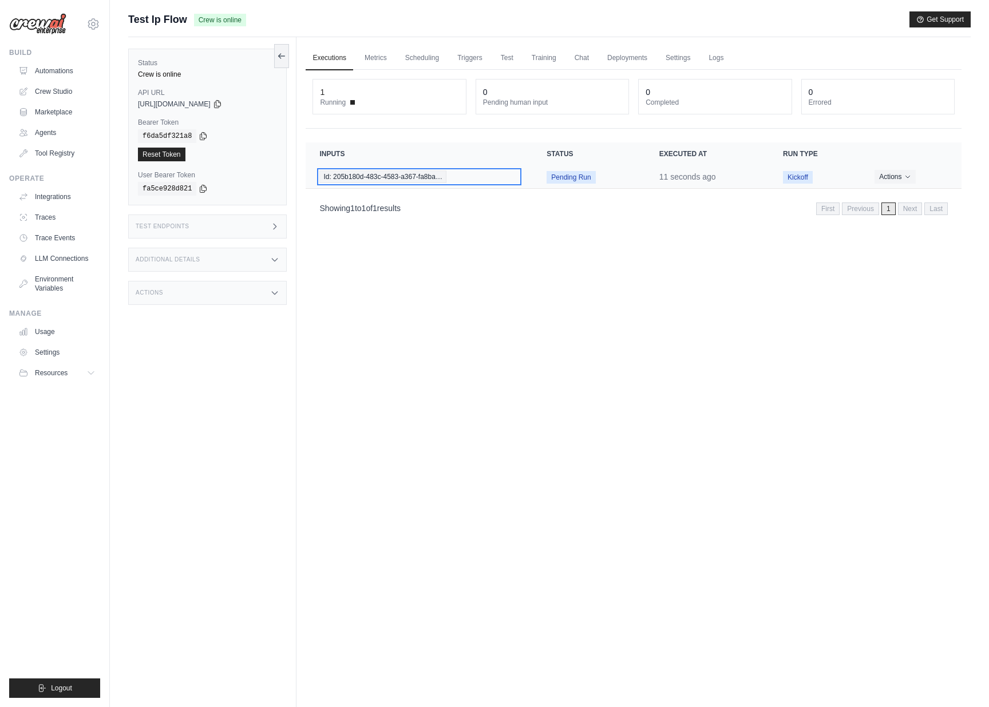
click at [378, 176] on span "Id: 205b180d-483c-4583-a367-fa8ba…" at bounding box center [382, 177] width 127 height 13
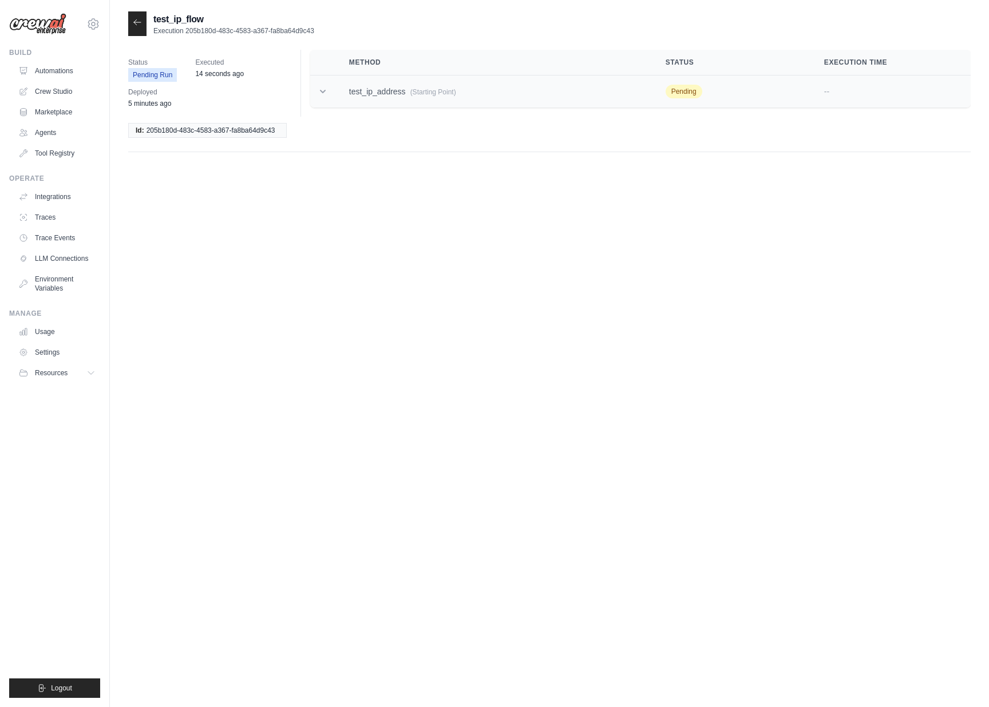
click at [386, 98] on td "test_ip_address (Starting Point)" at bounding box center [493, 92] width 316 height 33
click at [135, 21] on icon at bounding box center [137, 22] width 9 height 9
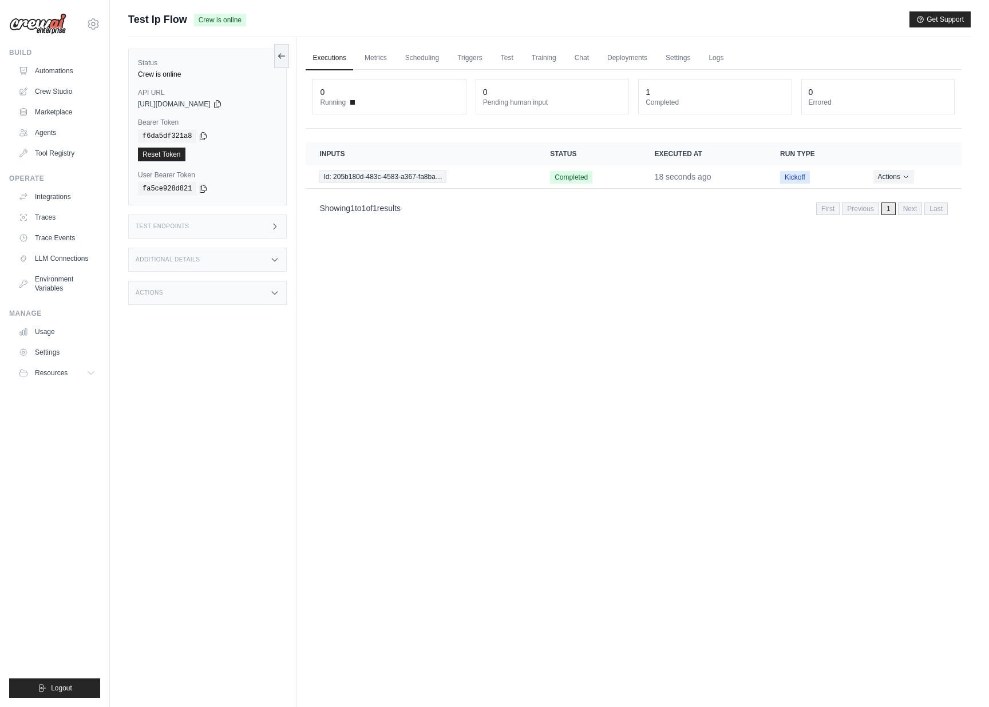
click at [217, 221] on div "Test Endpoints" at bounding box center [207, 227] width 159 height 24
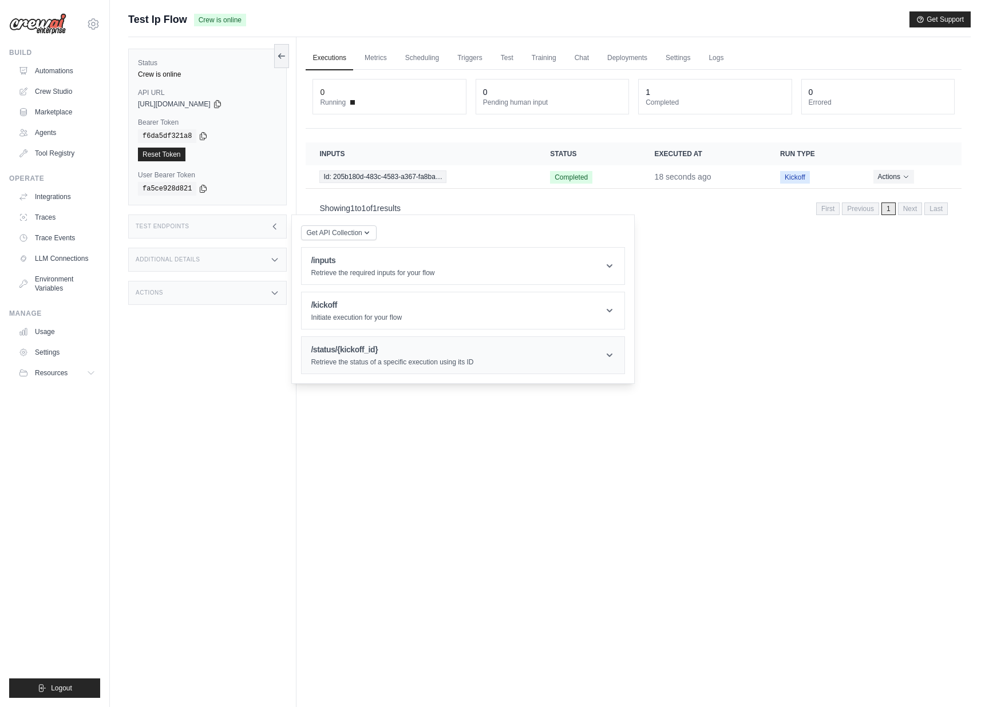
click at [372, 359] on p "Retrieve the status of a specific execution using its ID" at bounding box center [392, 362] width 163 height 9
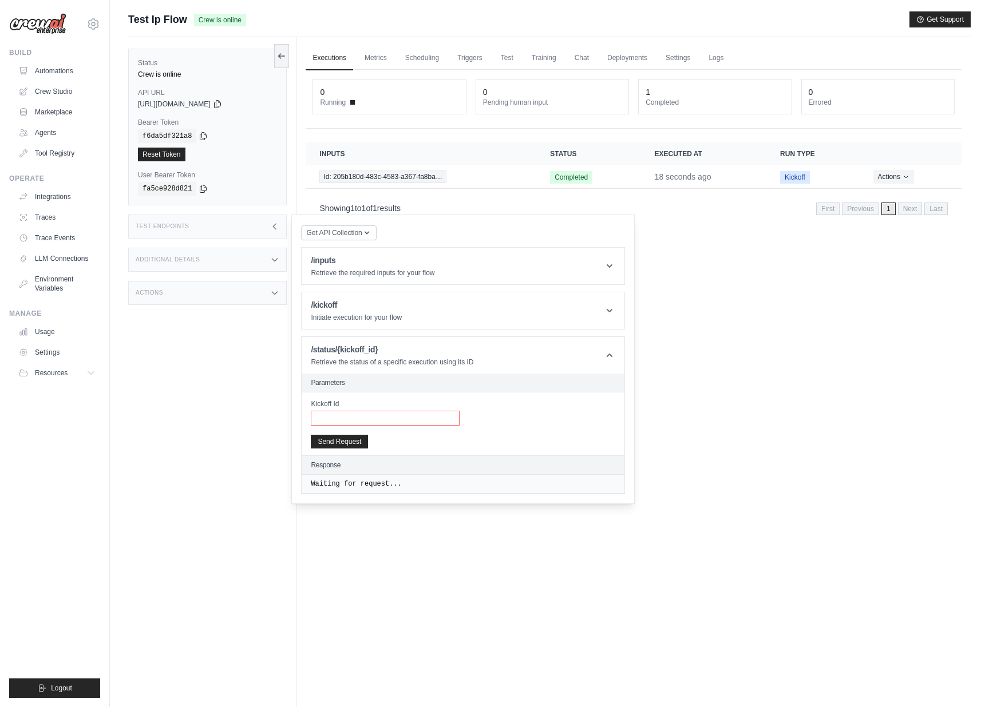
click at [397, 417] on input "Kickoff Id" at bounding box center [385, 418] width 149 height 15
paste input "**********"
type input "**********"
click at [350, 439] on button "Send Request" at bounding box center [339, 441] width 57 height 14
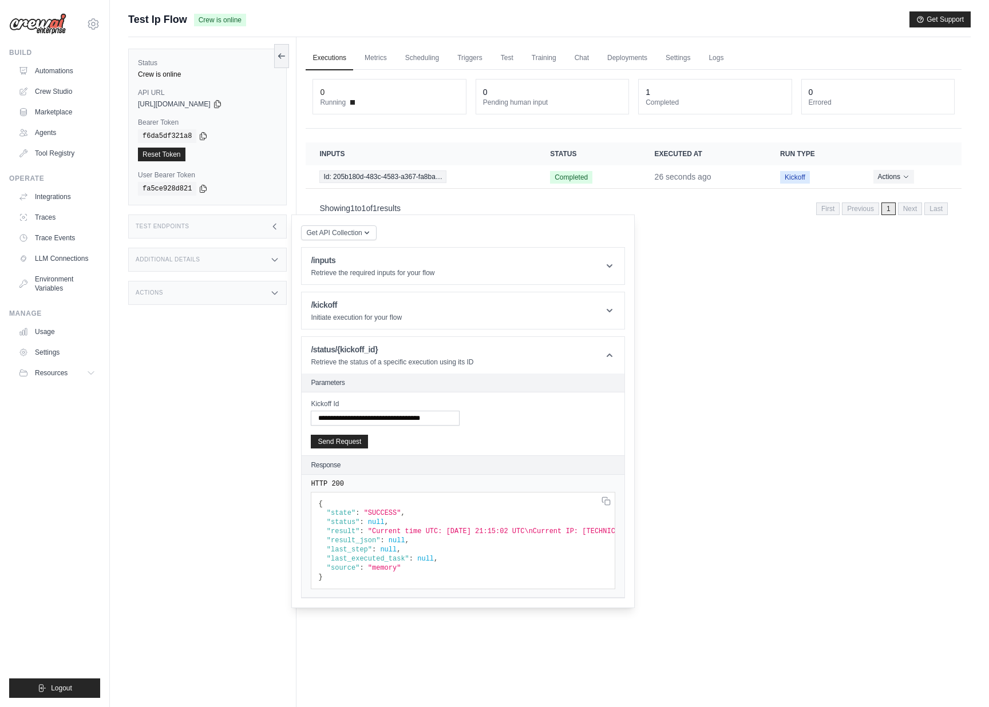
click at [650, 422] on div "Executions Metrics Scheduling Triggers Test Training Chat Deployments Settings …" at bounding box center [633, 390] width 674 height 707
click at [374, 177] on span "Id: 205b180d-483c-4583-a367-fa8ba…" at bounding box center [382, 177] width 127 height 13
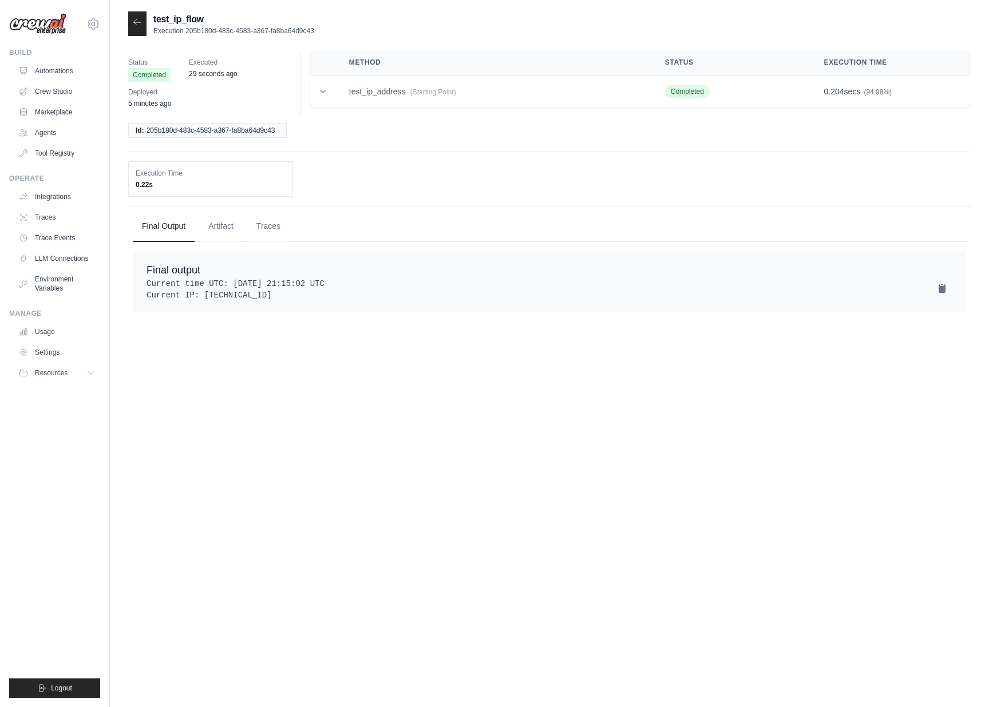
click at [470, 476] on div "test_ip_flow Execution 205b180d-483c-4583-a367-fa8ba64d9c43 Status Completed Ex…" at bounding box center [549, 364] width 842 height 707
click at [186, 290] on pre "Current time UTC: [DATE] 21:15:02 UTC Current IP: [TECHNICAL_ID]" at bounding box center [549, 289] width 806 height 23
drag, startPoint x: 174, startPoint y: 283, endPoint x: 283, endPoint y: 315, distance: 114.1
click at [283, 312] on div "Final output Current time UTC: [DATE] 21:15:02 UTC Current IP: [TECHNICAL_ID]" at bounding box center [549, 281] width 833 height 61
click at [305, 368] on div "test_ip_flow Execution 205b180d-483c-4583-a367-fa8ba64d9c43 Status Completed Ex…" at bounding box center [549, 364] width 842 height 707
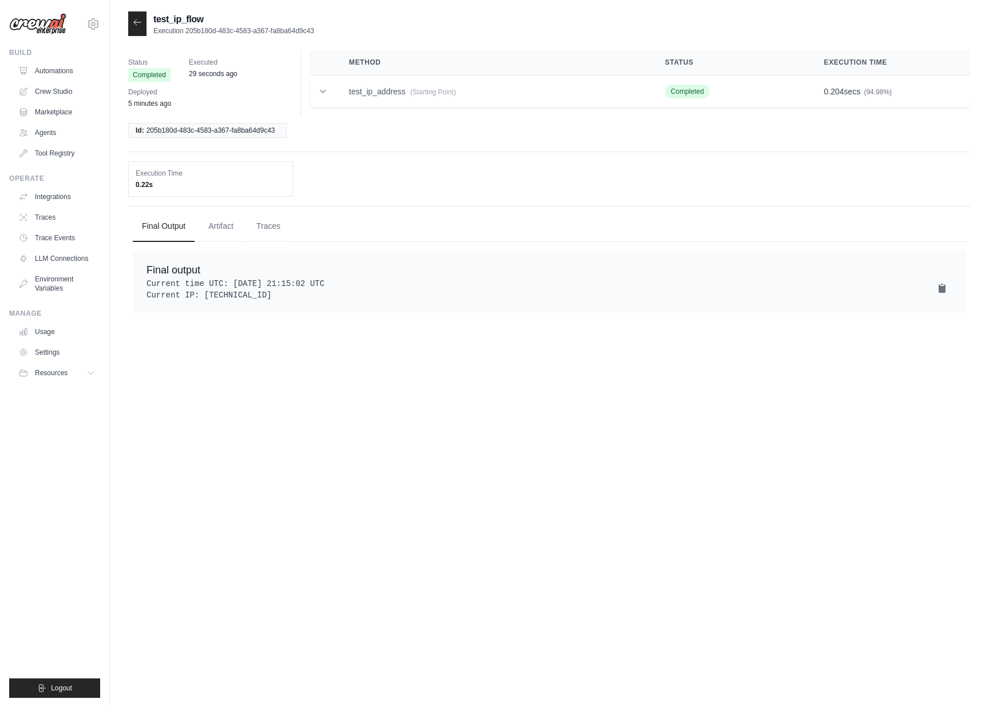
click at [312, 357] on div "test_ip_flow Execution 205b180d-483c-4583-a367-fa8ba64d9c43 Status Completed Ex…" at bounding box center [549, 364] width 842 height 707
click at [312, 355] on div "test_ip_flow Execution 205b180d-483c-4583-a367-fa8ba64d9c43 Status Completed Ex…" at bounding box center [549, 364] width 842 height 707
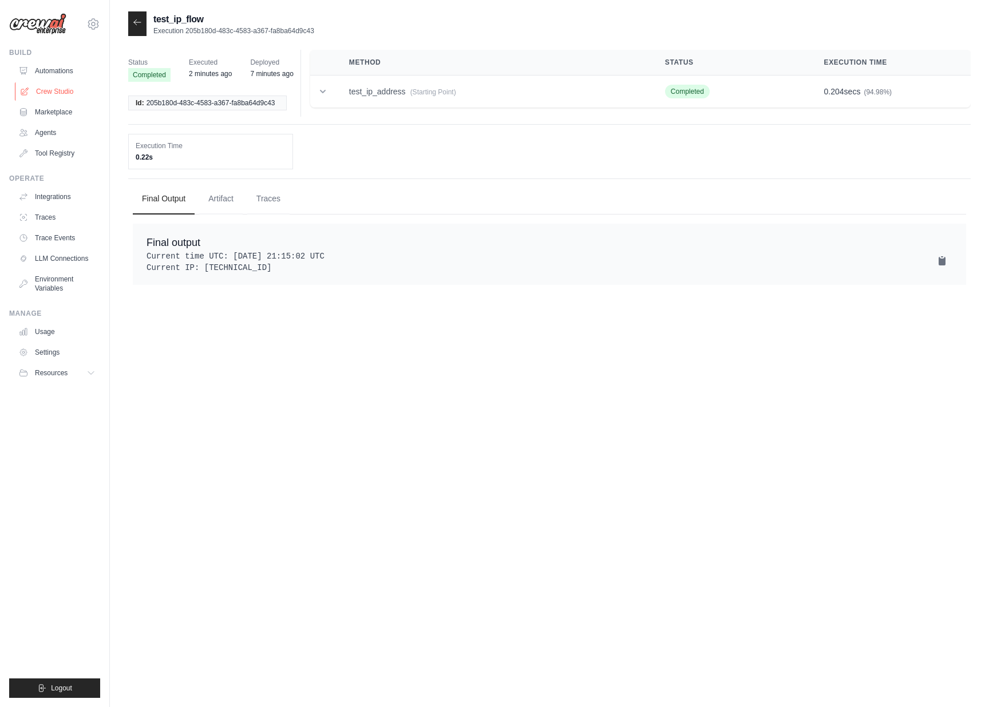
click at [58, 97] on link "Crew Studio" at bounding box center [58, 91] width 86 height 18
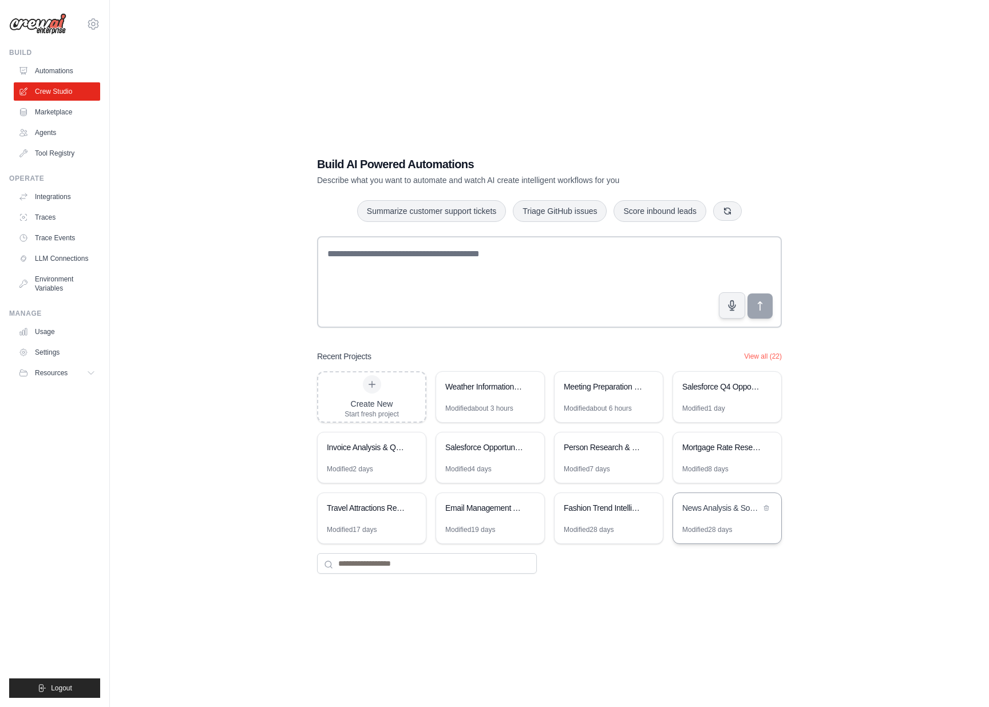
click at [724, 515] on div "News Analysis & Source Discovery" at bounding box center [721, 509] width 78 height 14
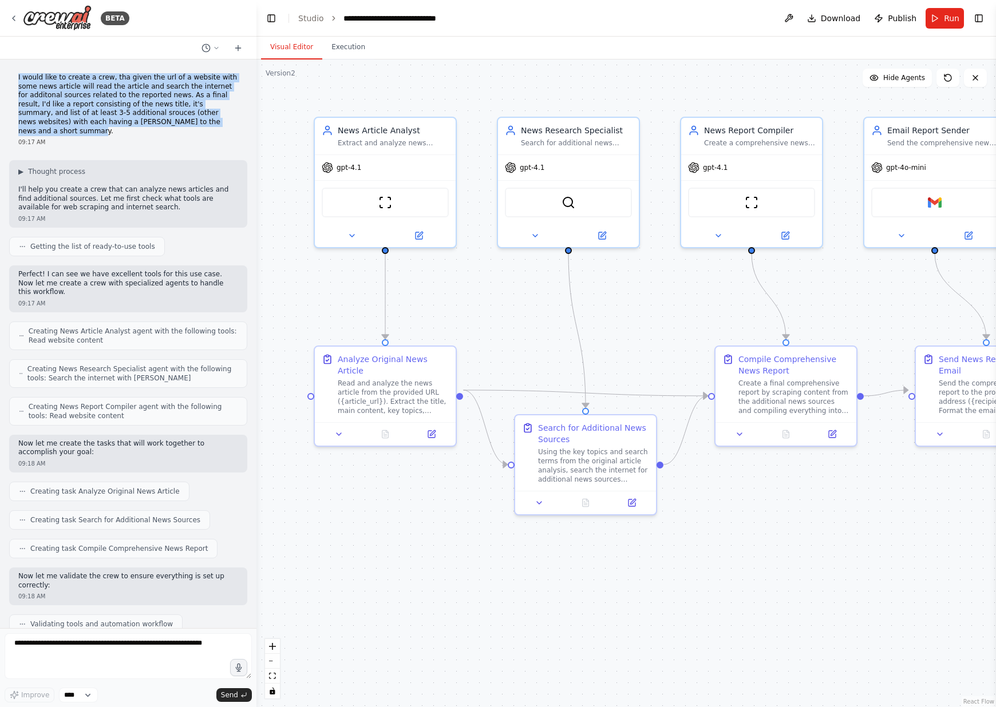
drag, startPoint x: 17, startPoint y: 77, endPoint x: 207, endPoint y: 120, distance: 195.4
click at [207, 120] on div "I would like to create a crew, tha given the url of a website with some news ar…" at bounding box center [128, 110] width 238 height 82
copy p "I would like to create a crew, tha given the url of a website with some news ar…"
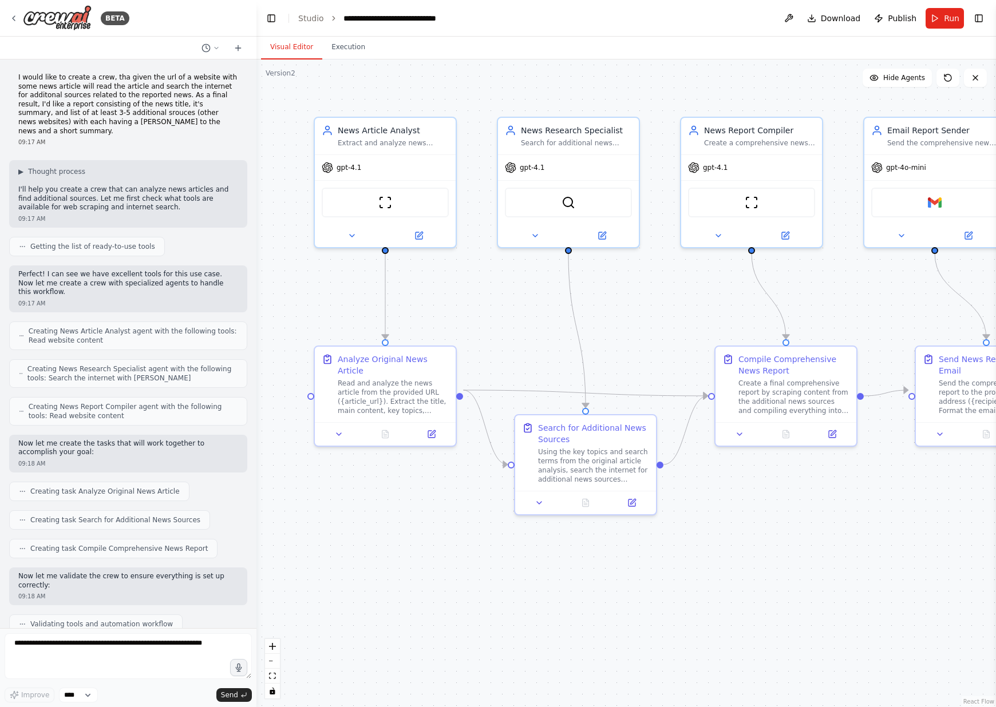
click at [163, 138] on div "09:17 AM" at bounding box center [128, 142] width 220 height 9
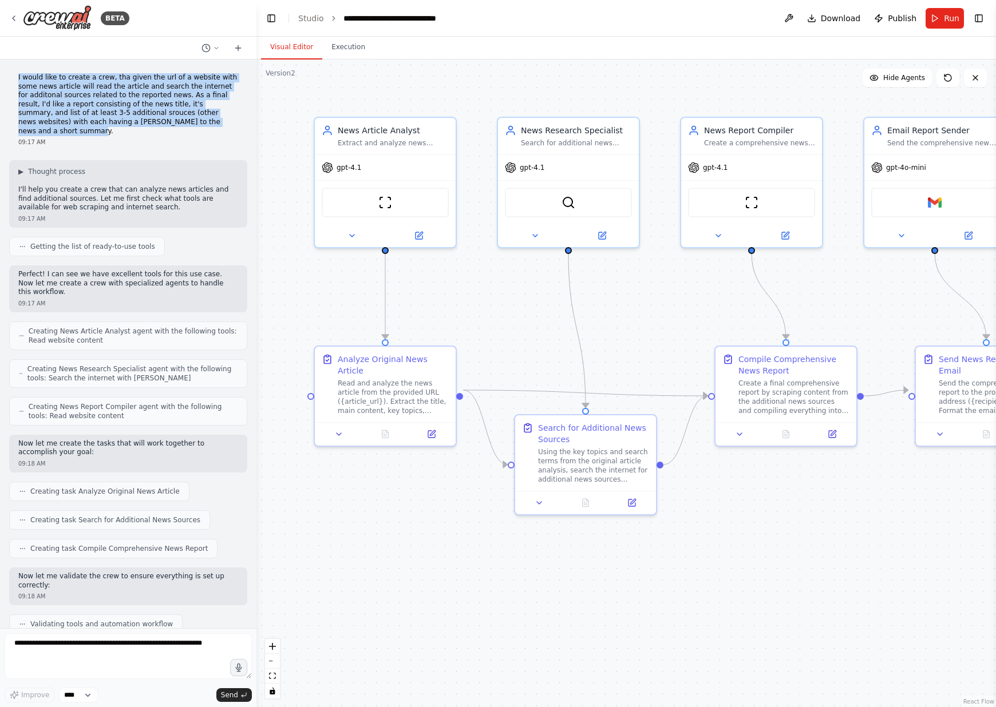
drag, startPoint x: 196, startPoint y: 121, endPoint x: 18, endPoint y: 80, distance: 182.7
click at [18, 80] on div "I would like to create a crew, tha given the url of a website with some news ar…" at bounding box center [128, 110] width 238 height 82
copy p "I would like to create a crew, tha given the url of a website with some news ar…"
